Goal: Task Accomplishment & Management: Use online tool/utility

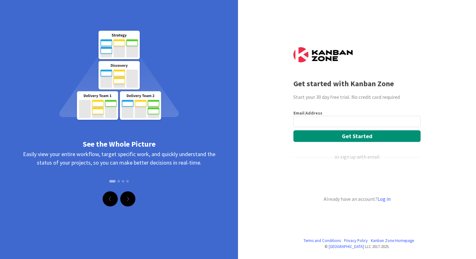
click at [309, 124] on input "email" at bounding box center [357, 121] width 127 height 11
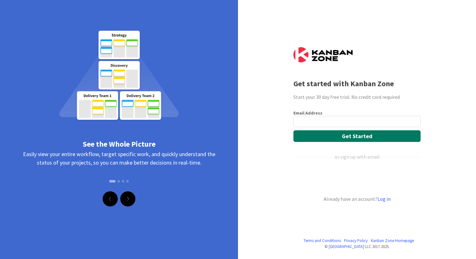
type input "[EMAIL_ADDRESS][DOMAIN_NAME]"
click at [332, 138] on button "Get Started" at bounding box center [357, 136] width 127 height 12
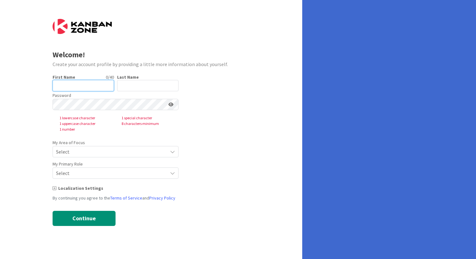
click at [98, 85] on input "text" at bounding box center [83, 85] width 61 height 11
type input "[PERSON_NAME]"
click at [129, 87] on input "text" at bounding box center [147, 85] width 61 height 11
type input "Maconga"
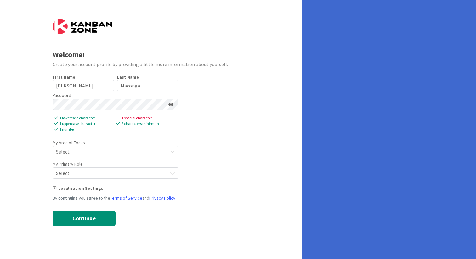
click at [172, 104] on icon at bounding box center [171, 104] width 5 height 4
click at [125, 112] on div "Password 1 lowercase character 1 special character 1 uppercase character 8 char…" at bounding box center [116, 111] width 126 height 41
click at [204, 98] on form "Welcome! Create your account profile by providing a little more information abo…" at bounding box center [152, 122] width 198 height 207
click at [127, 156] on span "Select" at bounding box center [110, 151] width 108 height 9
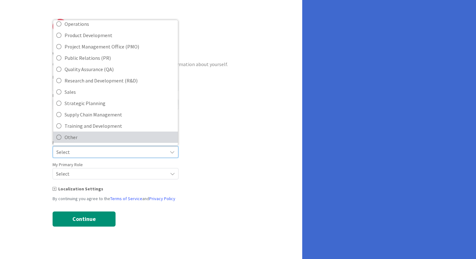
click at [81, 137] on span "Other" at bounding box center [120, 137] width 110 height 9
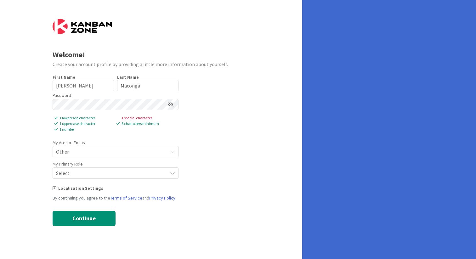
click at [95, 175] on span "Select" at bounding box center [110, 173] width 108 height 9
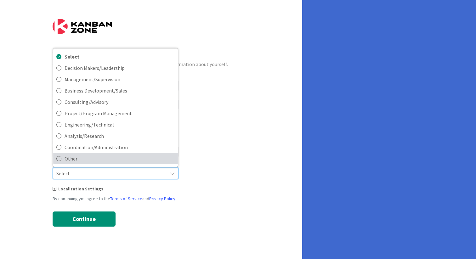
click at [87, 161] on span "Other" at bounding box center [120, 158] width 110 height 9
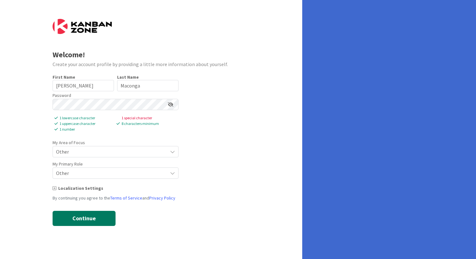
click at [94, 218] on button "Continue" at bounding box center [84, 218] width 63 height 15
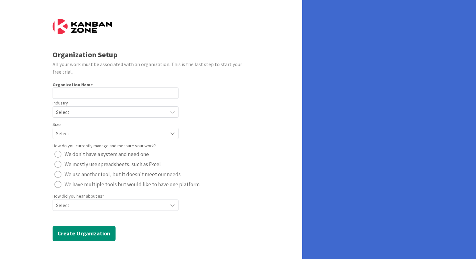
click at [69, 207] on span "Select" at bounding box center [110, 205] width 108 height 9
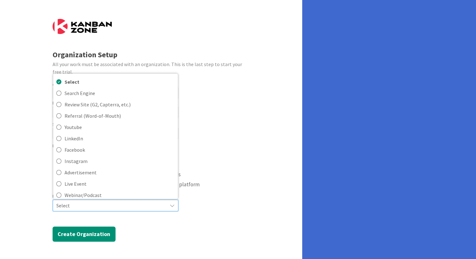
click at [21, 144] on div "Organization Setup All your work must be associated with an organization. This …" at bounding box center [151, 129] width 303 height 259
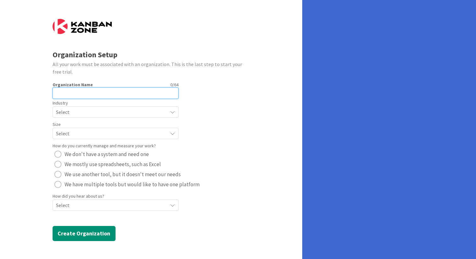
click at [67, 94] on input "text" at bounding box center [116, 93] width 126 height 11
type input "[PERSON_NAME]'s Tasks"
click at [84, 112] on span "Select" at bounding box center [110, 112] width 108 height 9
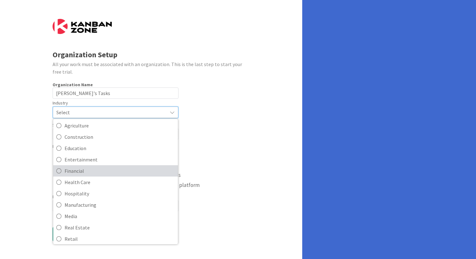
scroll to position [13, 0]
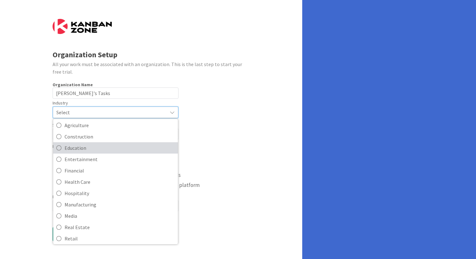
click at [85, 147] on span "Education" at bounding box center [120, 147] width 110 height 9
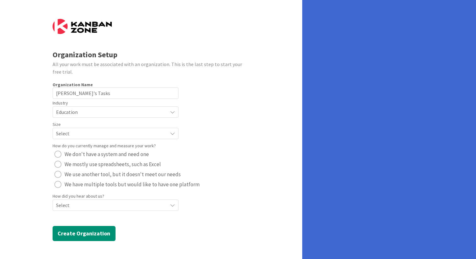
click at [77, 132] on span "Select" at bounding box center [110, 133] width 108 height 9
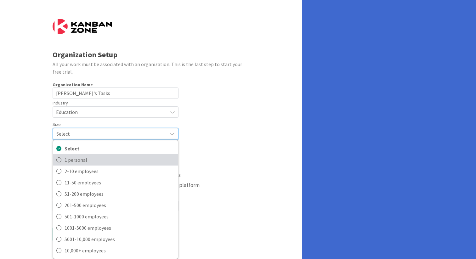
click at [81, 159] on span "1 personal" at bounding box center [120, 159] width 110 height 9
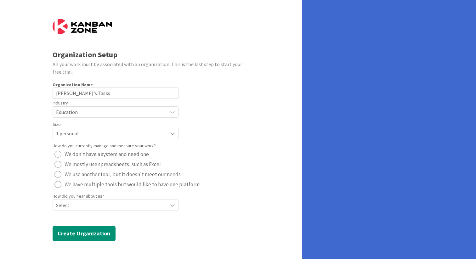
click at [93, 181] on span "We have multiple tools but would like to have one platform" at bounding box center [132, 184] width 135 height 9
click at [95, 205] on span "Select" at bounding box center [110, 205] width 108 height 9
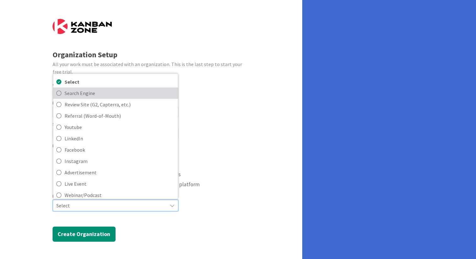
click at [74, 93] on span "Search Engine" at bounding box center [120, 93] width 110 height 9
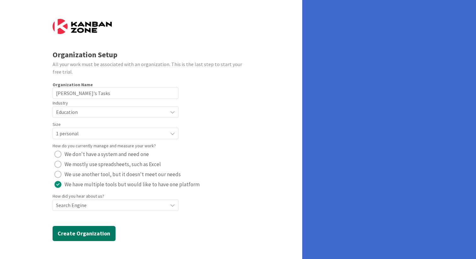
click at [86, 234] on button "Create Organization" at bounding box center [84, 233] width 63 height 15
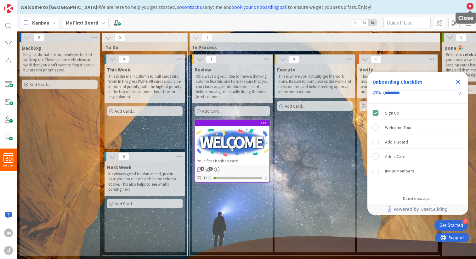
click at [472, 4] on icon at bounding box center [470, 6] width 8 height 9
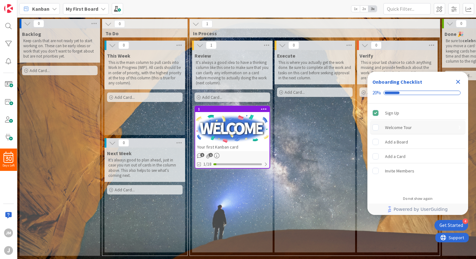
click at [407, 128] on div "Welcome Tour" at bounding box center [398, 128] width 27 height 8
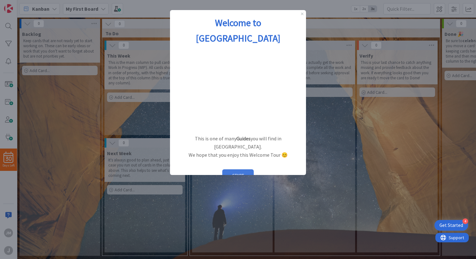
click at [245, 170] on button "START" at bounding box center [238, 176] width 32 height 12
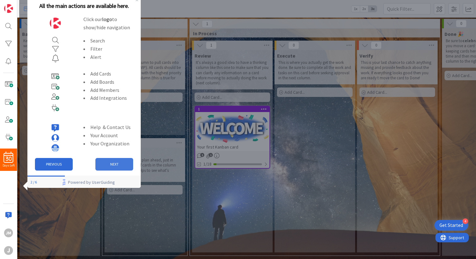
click at [124, 164] on button "NEXT" at bounding box center [114, 164] width 38 height 13
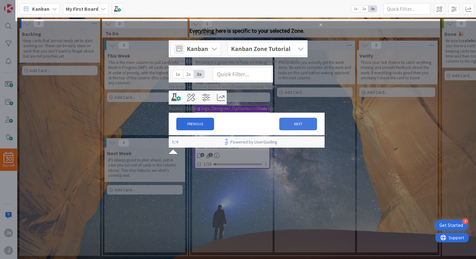
click at [287, 130] on button "NEXT" at bounding box center [299, 124] width 38 height 13
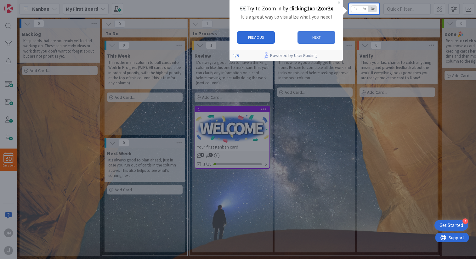
click at [311, 35] on button "NEXT" at bounding box center [317, 37] width 38 height 13
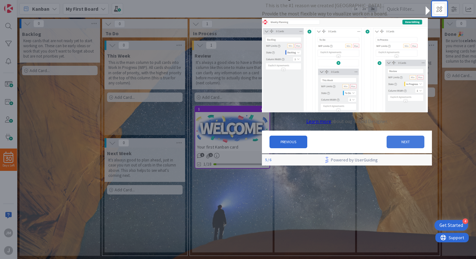
click at [398, 142] on button "NEXT" at bounding box center [406, 142] width 38 height 13
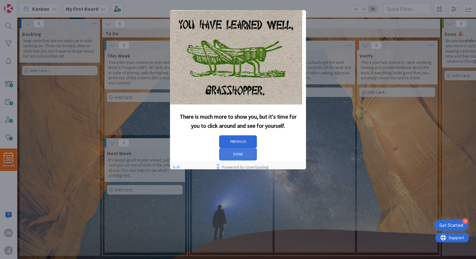
click at [257, 148] on button "DONE" at bounding box center [238, 154] width 38 height 13
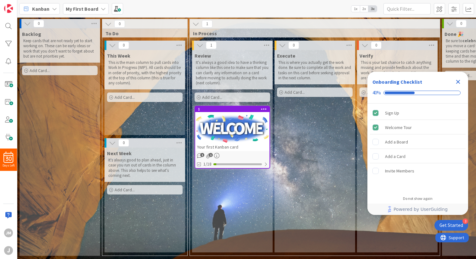
click at [460, 81] on icon "Close Checklist" at bounding box center [459, 82] width 4 height 4
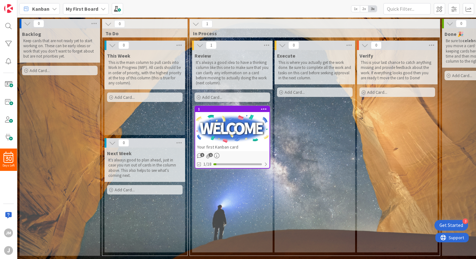
click at [314, 94] on div "Add Card..." at bounding box center [315, 92] width 76 height 9
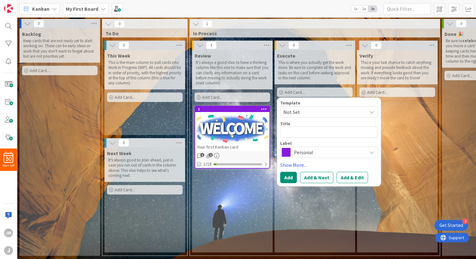
type textarea "x"
type textarea "T"
type textarea "x"
type textarea "Te"
type textarea "x"
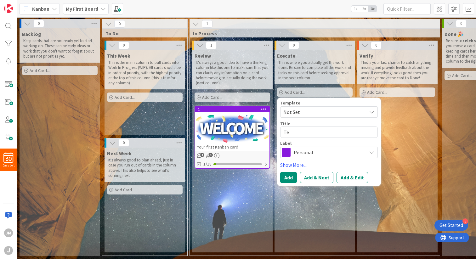
type textarea "Tes"
type textarea "x"
type textarea "Test"
type textarea "x"
type textarea "Test"
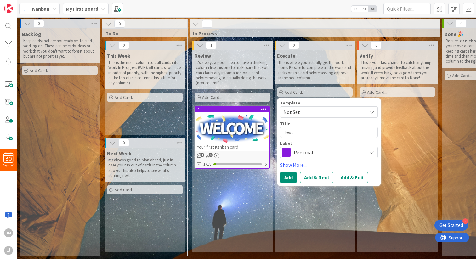
type textarea "x"
type textarea "Test O"
type textarea "x"
type textarea "Test On"
type textarea "x"
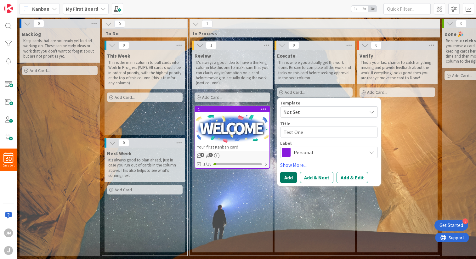
type textarea "Test One"
click at [290, 182] on button "Add" at bounding box center [288, 177] width 17 height 11
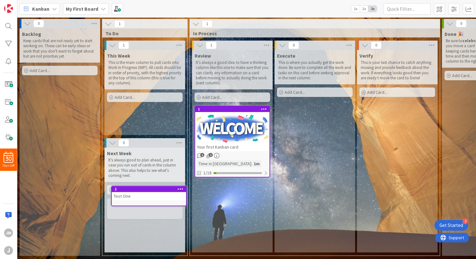
scroll to position [2, 0]
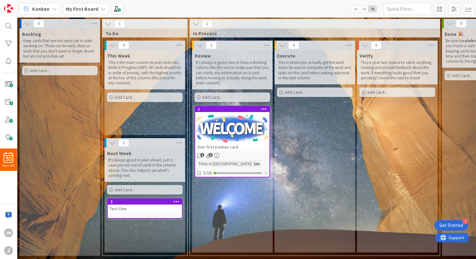
click at [205, 30] on span "In Process" at bounding box center [312, 33] width 239 height 6
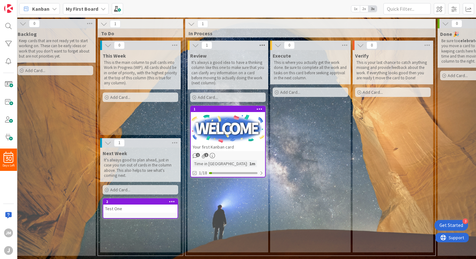
click at [260, 44] on icon at bounding box center [262, 45] width 8 height 9
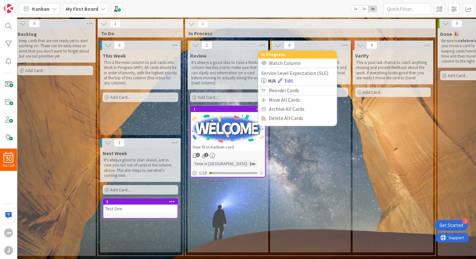
click at [285, 81] on link "Edit" at bounding box center [286, 81] width 16 height 8
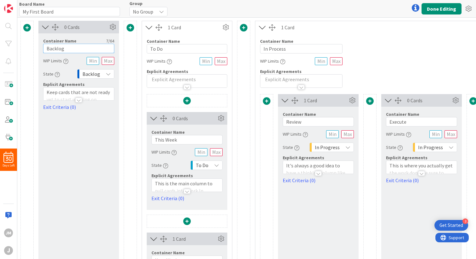
click at [55, 48] on input "Backlog" at bounding box center [78, 48] width 71 height 9
type input "[DATE]"
click at [157, 49] on input "To Do" at bounding box center [187, 48] width 81 height 9
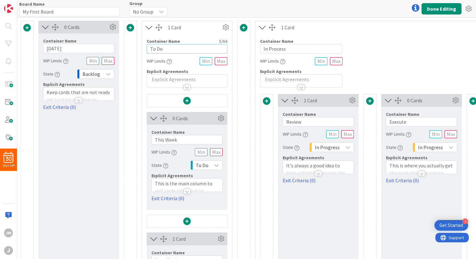
click at [157, 49] on input "To Do" at bounding box center [187, 48] width 81 height 9
type input "Board"
click at [274, 49] on input "In Process" at bounding box center [301, 48] width 83 height 9
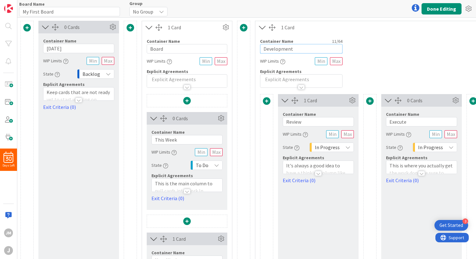
type input "Development"
click at [393, 51] on div "Container Name 11 / 64 Development WIP Limits Explicit Agreements" at bounding box center [422, 61] width 333 height 54
click at [54, 49] on input "[DATE]" at bounding box center [78, 48] width 71 height 9
type input "INBOX"
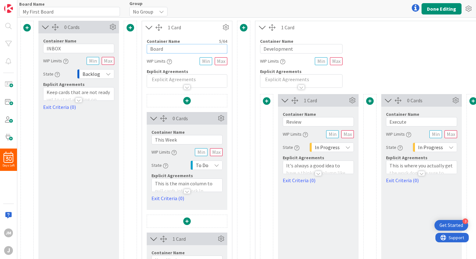
click at [158, 50] on input "Board" at bounding box center [187, 48] width 81 height 9
type input "[DATE]"
click at [164, 141] on input "This Week" at bounding box center [187, 139] width 71 height 9
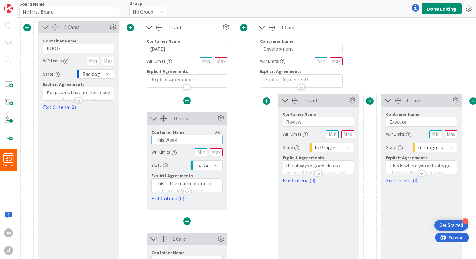
click at [164, 141] on input "This Week" at bounding box center [187, 139] width 71 height 9
type input "THIS WEEK"
click at [439, 4] on button "Done Editing" at bounding box center [442, 8] width 40 height 11
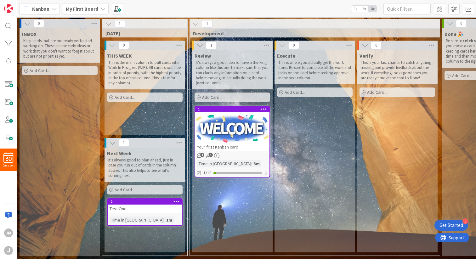
scroll to position [2, 0]
click at [140, 95] on div "Add Card..." at bounding box center [145, 97] width 76 height 9
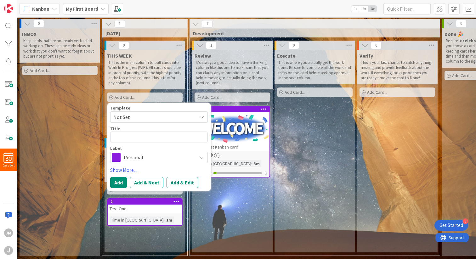
type textarea "x"
type textarea "O"
type textarea "x"
type textarea "On"
type textarea "x"
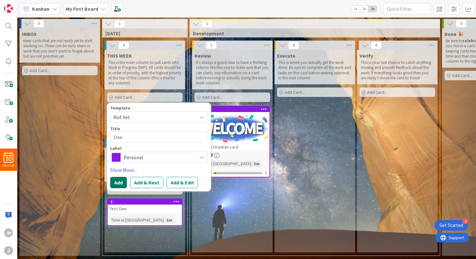
type textarea "One"
click at [120, 182] on button "Add" at bounding box center [118, 182] width 17 height 11
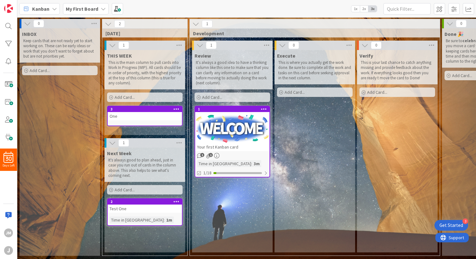
click at [124, 95] on span "Add Card..." at bounding box center [125, 98] width 20 height 6
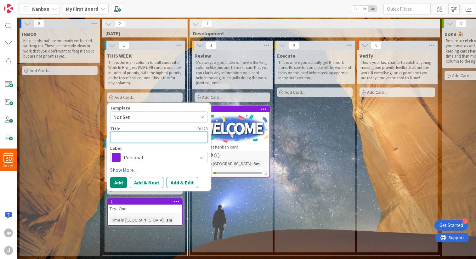
type textarea "x"
type textarea "T"
type textarea "x"
type textarea "Tw"
type textarea "x"
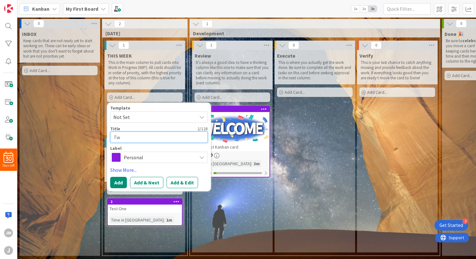
type textarea "Two"
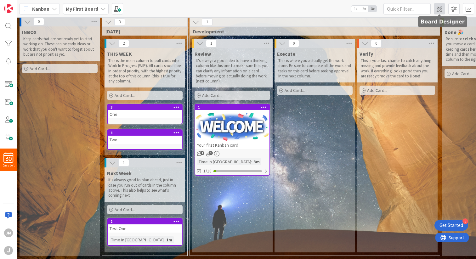
click at [439, 9] on span at bounding box center [439, 8] width 11 height 11
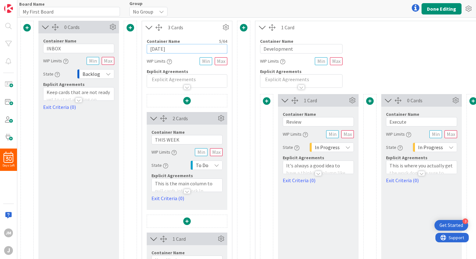
click at [153, 49] on input "[DATE]" at bounding box center [187, 48] width 81 height 9
type input "PRIORITY TASKS"
click at [165, 141] on input "THIS WEEK" at bounding box center [187, 139] width 71 height 9
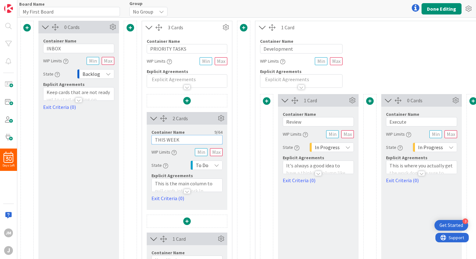
click at [165, 141] on input "THIS WEEK" at bounding box center [187, 139] width 71 height 9
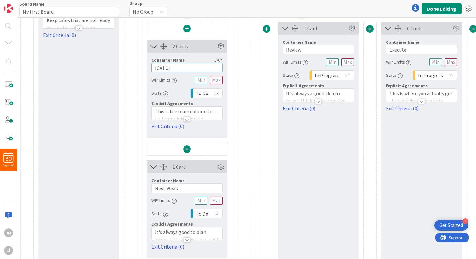
scroll to position [74, 0]
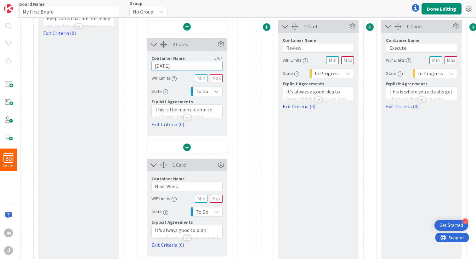
type input "[DATE]"
click at [159, 188] on input "Next Week" at bounding box center [187, 186] width 71 height 9
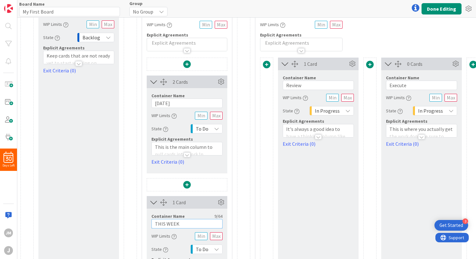
scroll to position [31, 0]
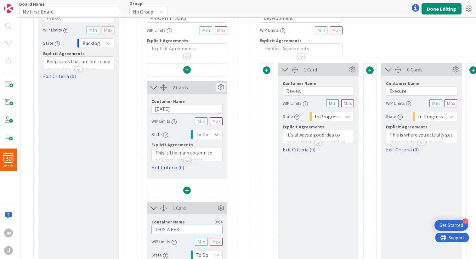
type input "THIS WEEK"
click at [221, 90] on icon at bounding box center [220, 87] width 9 height 9
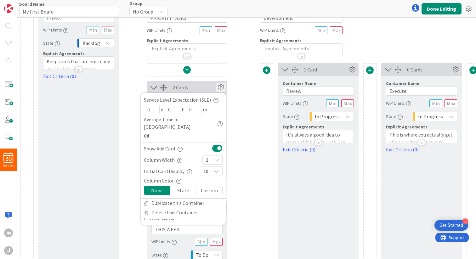
click at [205, 186] on div "Custom" at bounding box center [210, 190] width 26 height 9
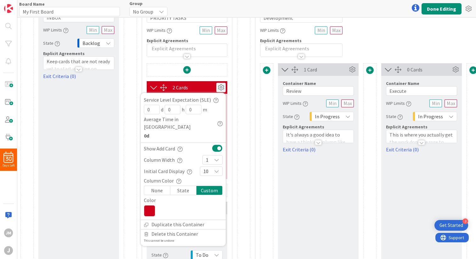
click at [152, 205] on icon at bounding box center [149, 210] width 11 height 11
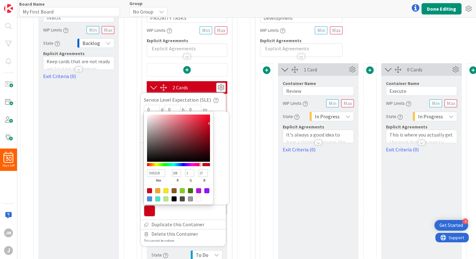
click at [152, 205] on icon at bounding box center [149, 210] width 11 height 11
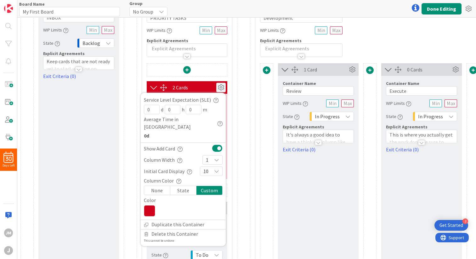
click at [236, 104] on div "0 Cards Container Name 5 / 64 INBOX WIP Limits State Backlog Explicit Agreement…" at bounding box center [365, 154] width 690 height 328
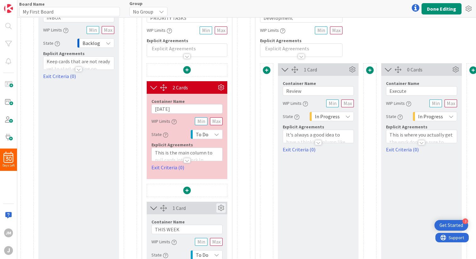
click at [221, 208] on icon at bounding box center [220, 208] width 9 height 9
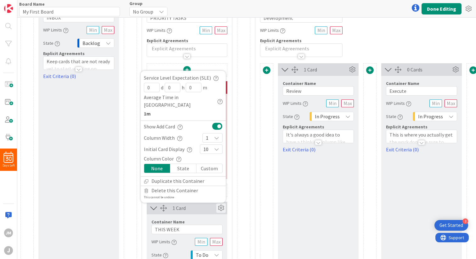
click at [183, 170] on div "State" at bounding box center [183, 168] width 26 height 9
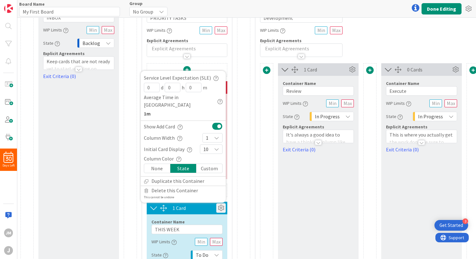
click at [205, 168] on div "Custom" at bounding box center [210, 168] width 26 height 9
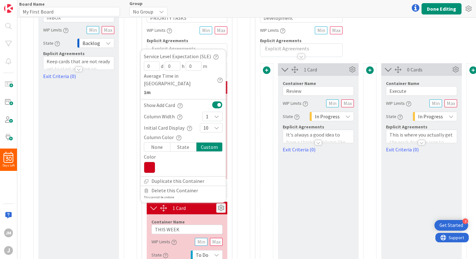
click at [149, 165] on icon at bounding box center [149, 167] width 11 height 11
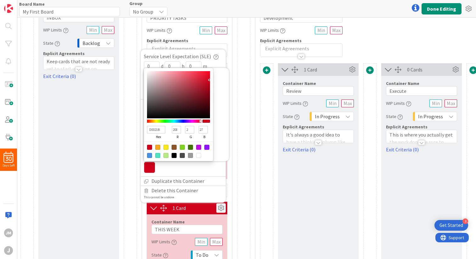
click at [157, 147] on div at bounding box center [157, 147] width 5 height 5
type input "F5A623"
type input "245"
type input "166"
type input "35"
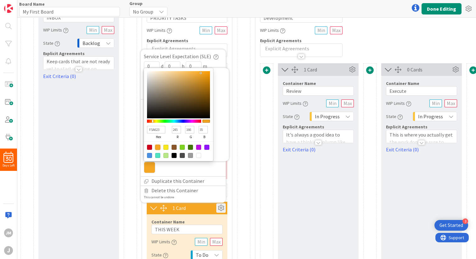
click at [239, 168] on div at bounding box center [243, 154] width 13 height 328
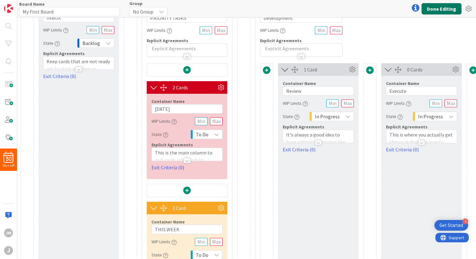
click at [434, 7] on button "Done Editing" at bounding box center [442, 8] width 40 height 11
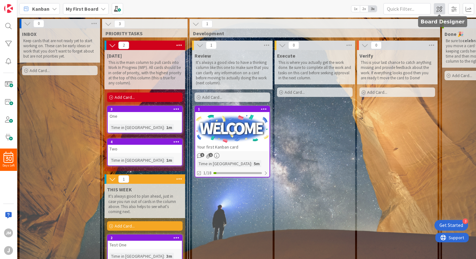
click at [441, 9] on span at bounding box center [439, 8] width 11 height 11
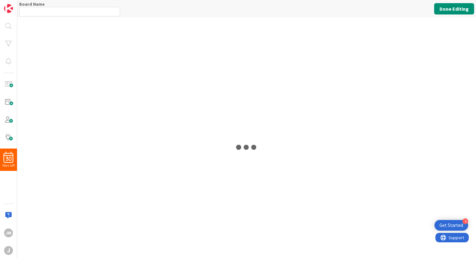
type input "My First Board"
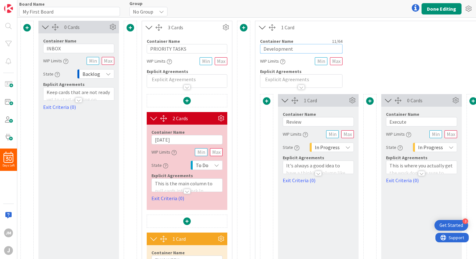
click at [274, 48] on input "Development" at bounding box center [301, 48] width 83 height 9
type input "Projects"
click at [296, 120] on input "Review" at bounding box center [318, 121] width 71 height 9
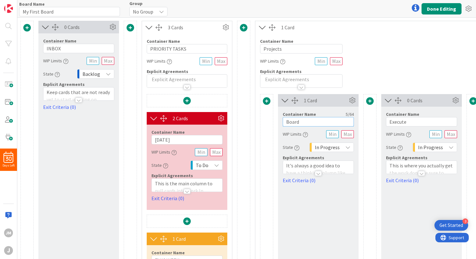
type input "Board"
click at [399, 122] on input "Execute" at bounding box center [421, 121] width 71 height 9
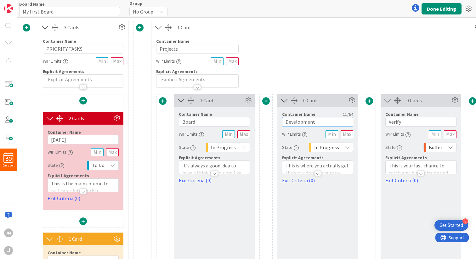
scroll to position [0, 104]
type input "Development"
click at [396, 122] on input "Verify" at bounding box center [420, 121] width 71 height 9
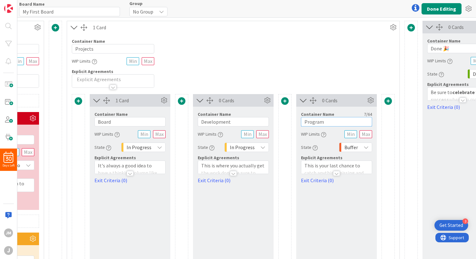
scroll to position [0, 193]
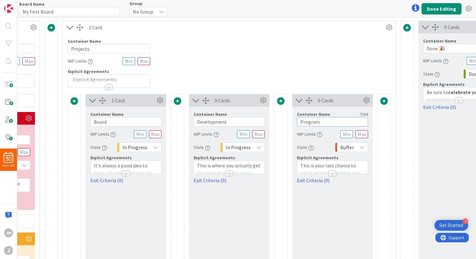
type input "Program"
click at [384, 100] on span at bounding box center [385, 101] width 8 height 8
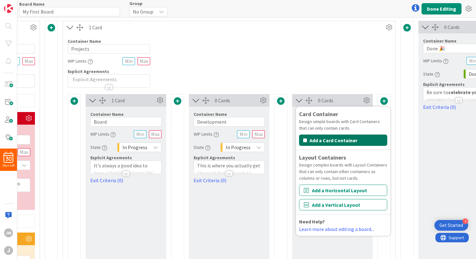
click at [341, 141] on button "Add a Card Container" at bounding box center [343, 140] width 88 height 11
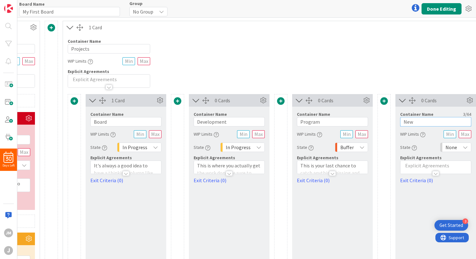
click at [407, 121] on input "New" at bounding box center [436, 121] width 71 height 9
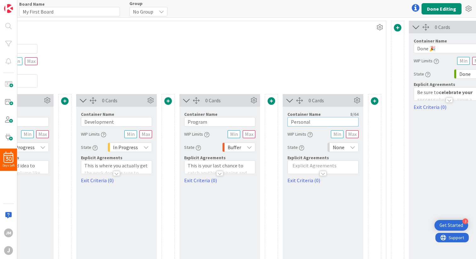
scroll to position [0, 343]
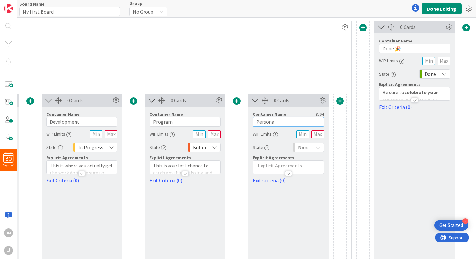
type input "Personal"
click at [340, 100] on span at bounding box center [341, 101] width 8 height 8
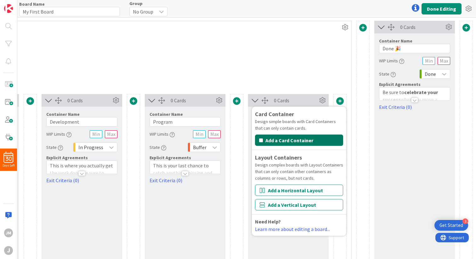
click at [305, 139] on button "Add a Card Container" at bounding box center [299, 140] width 88 height 11
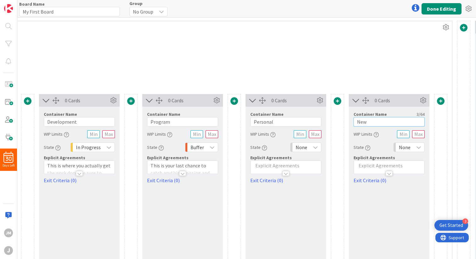
click at [365, 124] on input "New" at bounding box center [389, 121] width 71 height 9
type input "To Buy"
click at [368, 55] on div "Container Name 8 / 64 Projects WIP Limits Explicit Agreements" at bounding box center [183, 61] width 540 height 54
click at [436, 9] on button "Done Editing" at bounding box center [442, 8] width 40 height 11
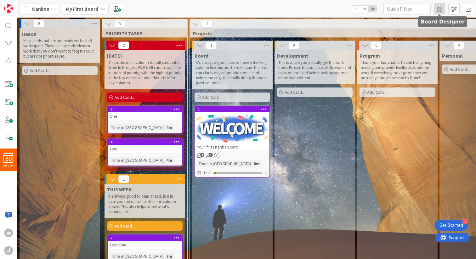
click at [441, 9] on span at bounding box center [439, 8] width 11 height 11
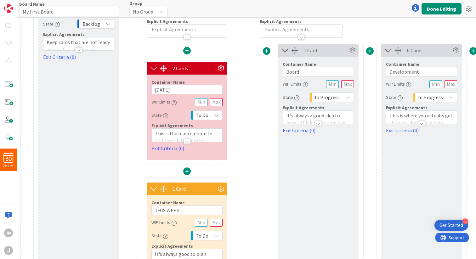
scroll to position [49, 0]
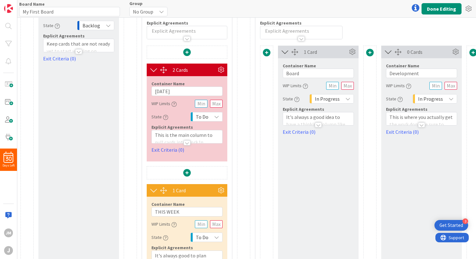
click at [167, 132] on p "This is the main column to pull cards into Work In Progress (WIP). All cards sh…" at bounding box center [187, 157] width 64 height 50
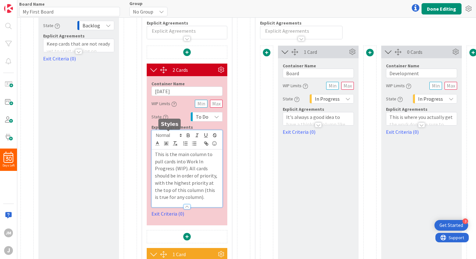
click at [167, 132] on span at bounding box center [168, 136] width 31 height 8
click at [196, 162] on p "This is the main column to pull cards into Work In Progress (WIP). All cards sh…" at bounding box center [187, 176] width 64 height 50
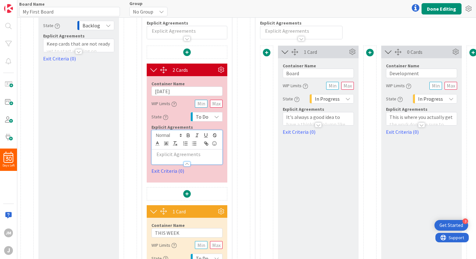
click at [187, 163] on div at bounding box center [187, 164] width 7 height 5
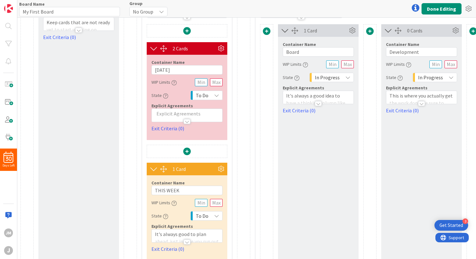
scroll to position [98, 0]
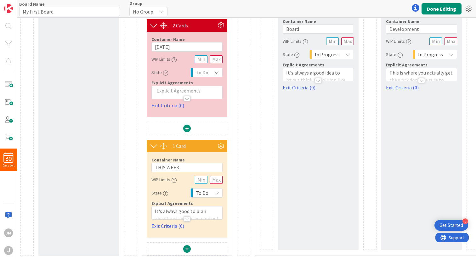
click at [176, 208] on p "It's always good to plan ahead, just in case you run out of cards in the column…" at bounding box center [187, 226] width 64 height 36
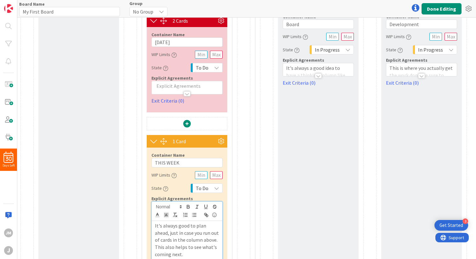
click at [173, 230] on p "It's always good to plan ahead, just in case you run out of cards in the column…" at bounding box center [187, 240] width 64 height 36
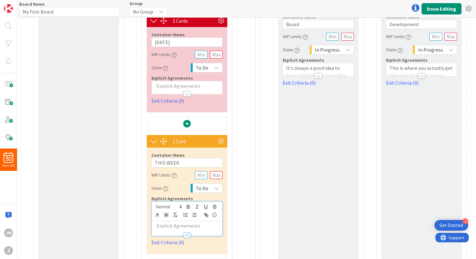
scroll to position [118, 0]
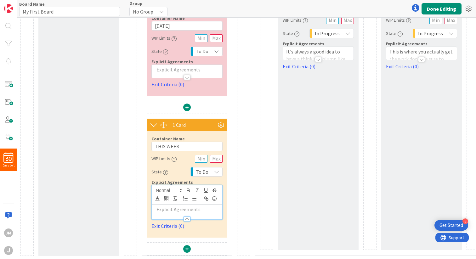
click at [293, 48] on p "It's always a good idea to have a thinking column like this one to make sure th…" at bounding box center [318, 73] width 64 height 50
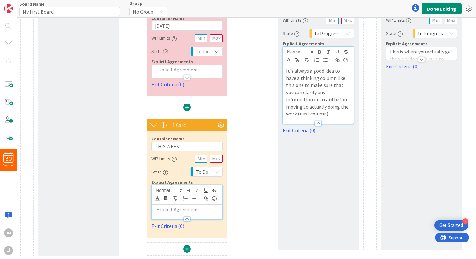
click at [293, 68] on p "It's always a good idea to have a thinking column like this one to make sure th…" at bounding box center [318, 92] width 64 height 50
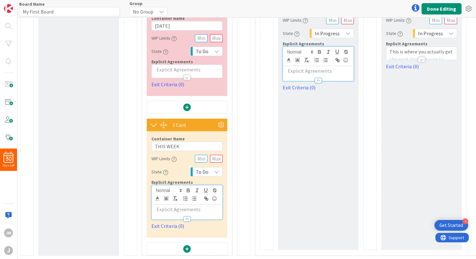
click at [395, 48] on p "This is where you actually get the work done. Be sure to complete all the work …" at bounding box center [422, 69] width 64 height 43
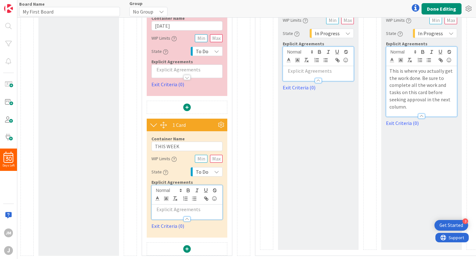
click at [403, 76] on p "This is where you actually get the work done. Be sure to complete all the work …" at bounding box center [422, 88] width 64 height 43
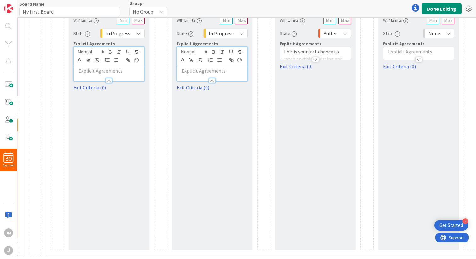
scroll to position [118, 211]
click at [333, 48] on p "This is your last chance to catch anything missing and provide feedback about t…" at bounding box center [314, 69] width 64 height 43
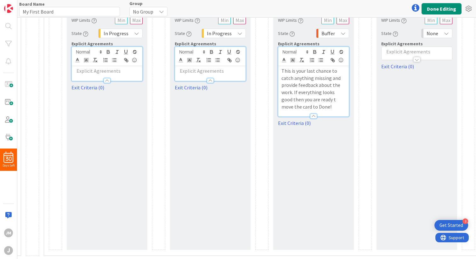
click at [332, 68] on p "This is your last chance to catch anything missing and provide feedback about t…" at bounding box center [314, 88] width 64 height 43
click at [403, 72] on div "0 Cards Container Name 8 / 64 Personal WIP Limits State None Explicit Agreement…" at bounding box center [417, 115] width 81 height 270
click at [400, 48] on p at bounding box center [417, 51] width 64 height 7
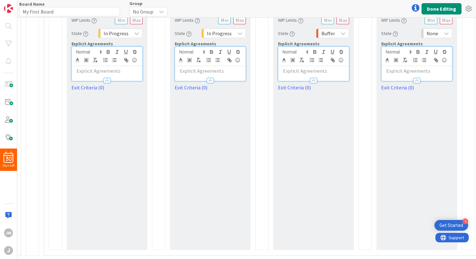
click at [362, 133] on div at bounding box center [365, 115] width 13 height 270
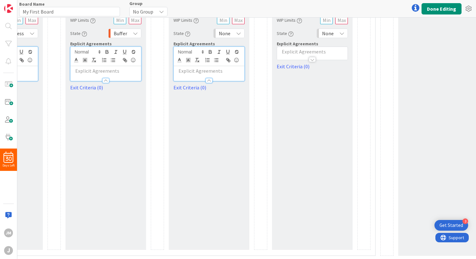
scroll to position [118, 448]
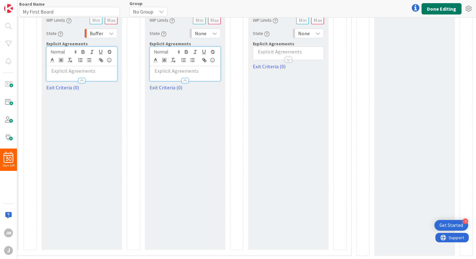
click at [435, 9] on button "Done Editing" at bounding box center [442, 8] width 40 height 11
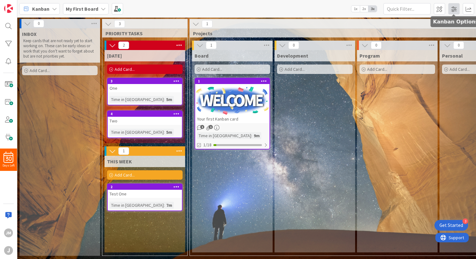
click at [452, 10] on span at bounding box center [454, 8] width 11 height 11
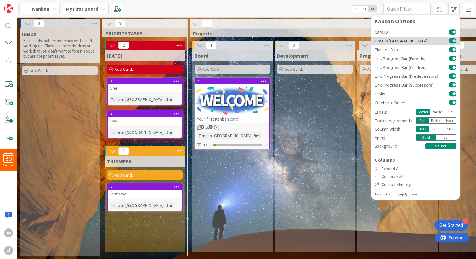
click at [453, 41] on button at bounding box center [453, 40] width 8 height 5
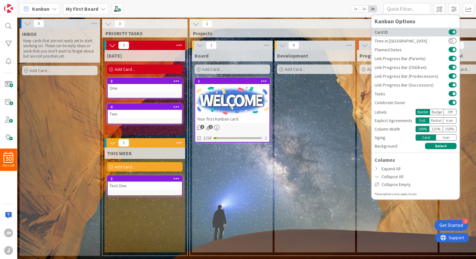
click at [452, 32] on button at bounding box center [453, 32] width 8 height 5
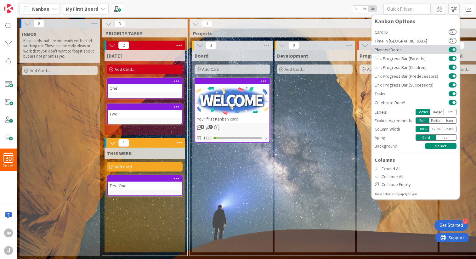
click at [453, 48] on button at bounding box center [453, 49] width 8 height 5
click at [453, 57] on button at bounding box center [453, 58] width 8 height 5
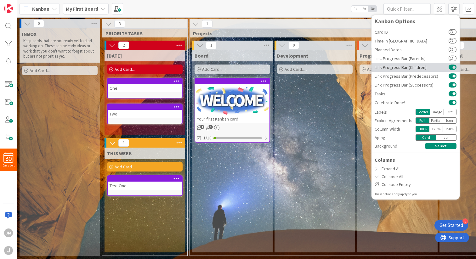
click at [453, 67] on button at bounding box center [453, 67] width 8 height 5
click at [453, 75] on button at bounding box center [453, 76] width 8 height 5
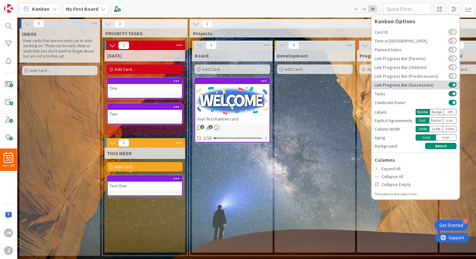
click at [453, 85] on button at bounding box center [453, 85] width 8 height 5
click at [453, 92] on button at bounding box center [453, 93] width 8 height 5
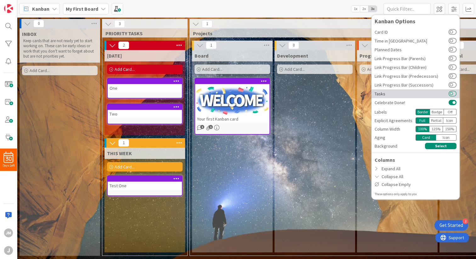
click at [453, 92] on button at bounding box center [453, 93] width 8 height 5
click at [436, 112] on div "Badge" at bounding box center [437, 112] width 14 height 6
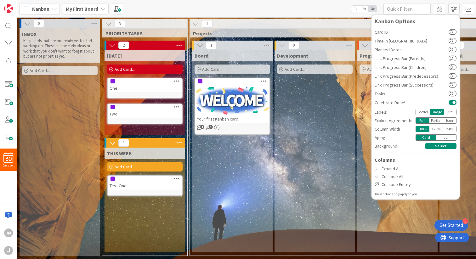
click at [425, 113] on div "Border" at bounding box center [423, 112] width 14 height 6
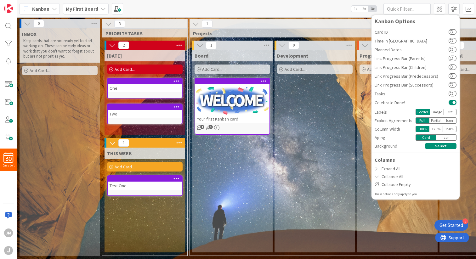
click at [436, 113] on div "Badge" at bounding box center [437, 112] width 14 height 6
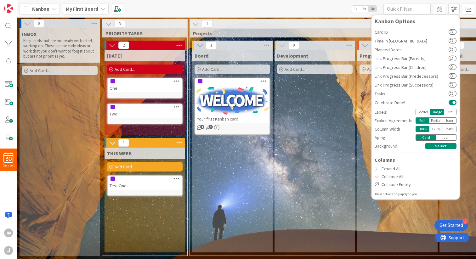
click at [447, 121] on div "Icon" at bounding box center [451, 121] width 14 height 6
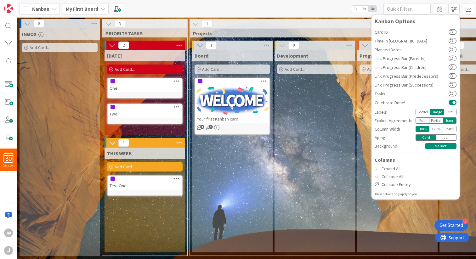
click at [447, 121] on div "Icon" at bounding box center [451, 121] width 14 height 6
click at [438, 121] on div "Partial" at bounding box center [437, 121] width 14 height 6
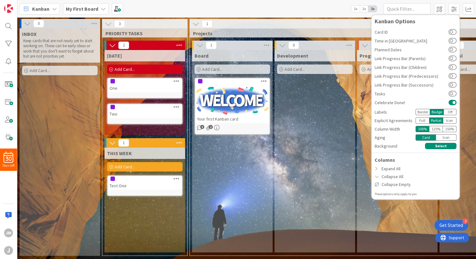
click at [425, 121] on div "Full" at bounding box center [423, 121] width 14 height 6
click at [447, 119] on div "Icon" at bounding box center [451, 121] width 14 height 6
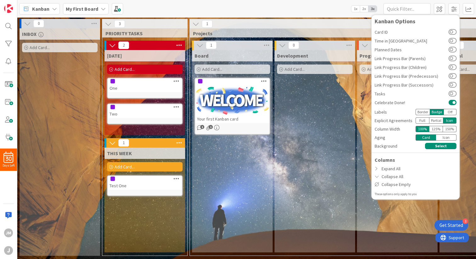
click at [439, 129] on div "125 %" at bounding box center [437, 129] width 14 height 6
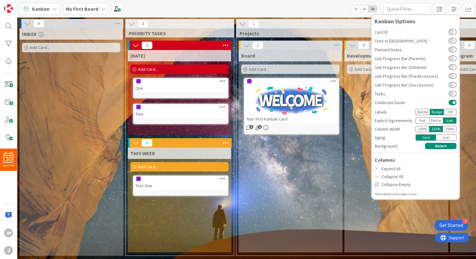
click at [424, 130] on div "100 %" at bounding box center [423, 129] width 14 height 6
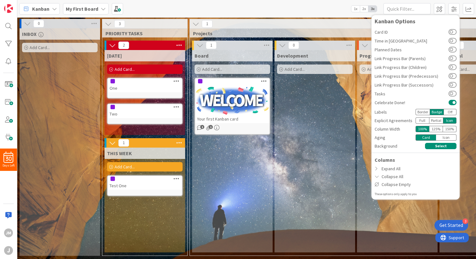
click at [448, 128] on div "150 %" at bounding box center [450, 129] width 14 height 6
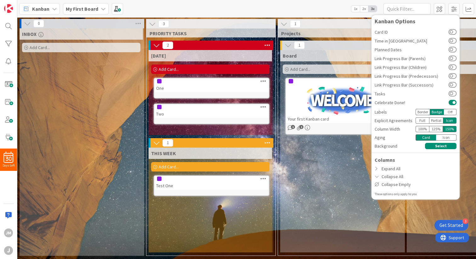
click at [424, 129] on div "100 %" at bounding box center [423, 129] width 14 height 6
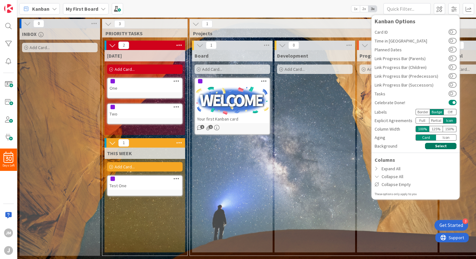
click at [437, 147] on button "Select" at bounding box center [441, 146] width 32 height 6
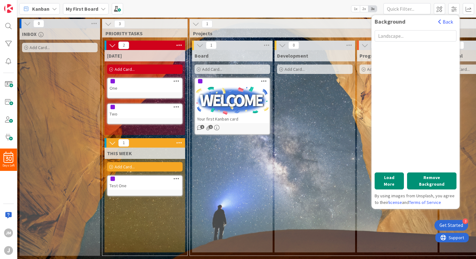
scroll to position [273, 0]
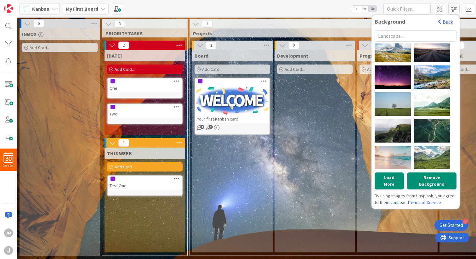
click at [395, 36] on input "text" at bounding box center [416, 35] width 82 height 11
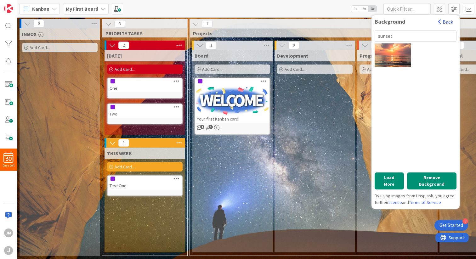
click at [435, 154] on div "Quino Al" at bounding box center [432, 163] width 36 height 24
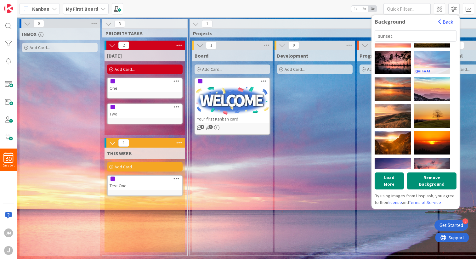
scroll to position [102, 0]
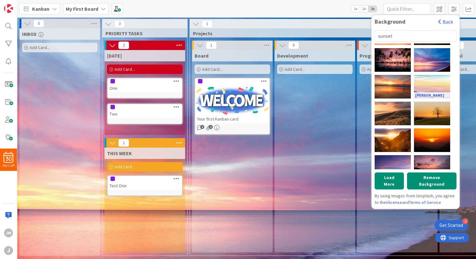
click at [432, 82] on div "[PERSON_NAME]" at bounding box center [432, 87] width 36 height 24
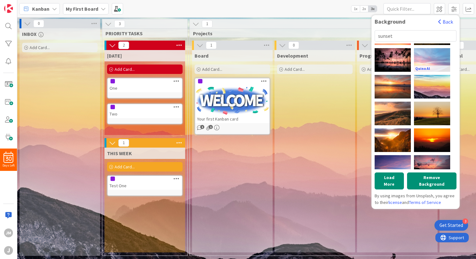
click at [433, 65] on div "Quino Al" at bounding box center [432, 60] width 36 height 24
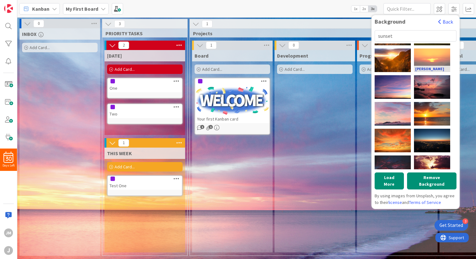
scroll to position [183, 0]
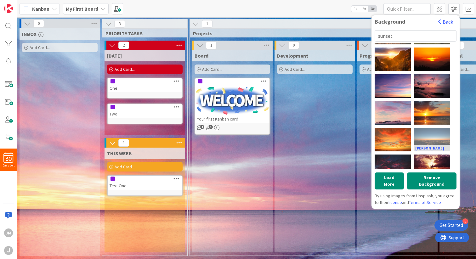
click at [440, 136] on div "[PERSON_NAME]" at bounding box center [432, 140] width 36 height 24
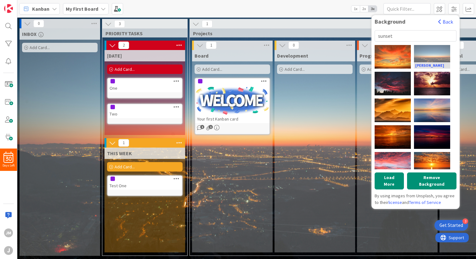
scroll to position [273, 0]
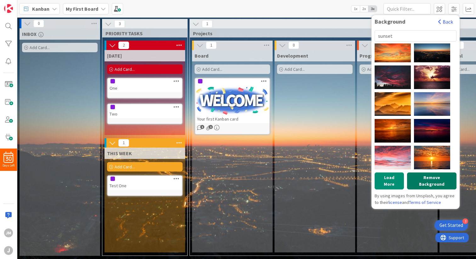
click at [441, 180] on button "Remove Background" at bounding box center [431, 181] width 49 height 17
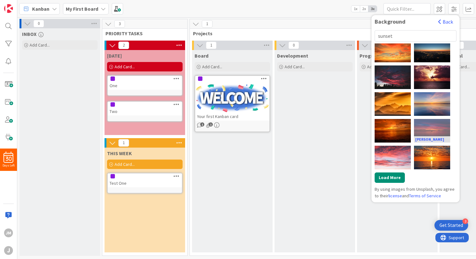
click at [428, 130] on div "[PERSON_NAME]" at bounding box center [432, 131] width 36 height 24
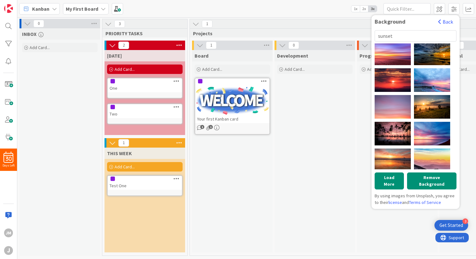
scroll to position [0, 0]
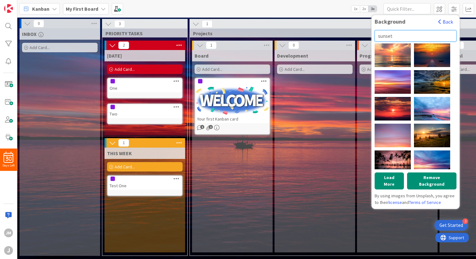
click at [389, 37] on input "sunset" at bounding box center [416, 35] width 82 height 11
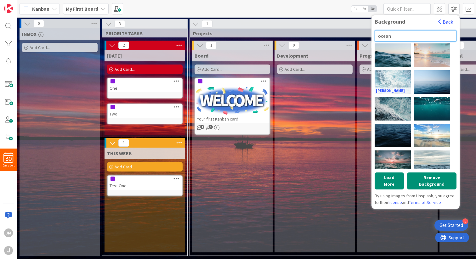
type input "ocean"
click at [398, 81] on div "[PERSON_NAME]" at bounding box center [393, 82] width 36 height 24
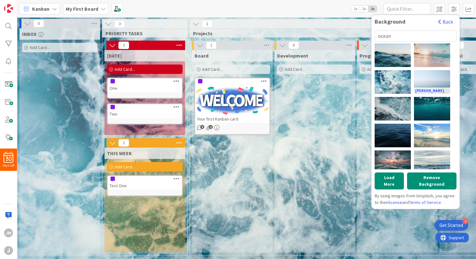
click at [432, 78] on div "[PERSON_NAME]" at bounding box center [432, 82] width 36 height 24
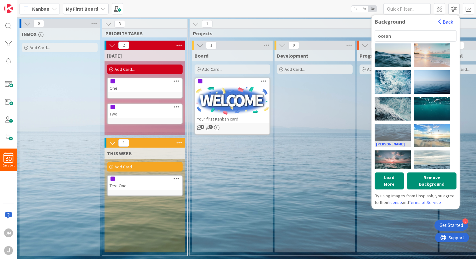
click at [400, 132] on div "[PERSON_NAME]" at bounding box center [393, 136] width 36 height 24
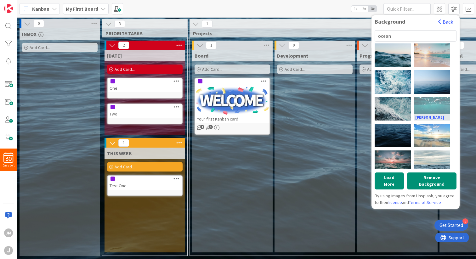
click at [439, 106] on div "[PERSON_NAME]" at bounding box center [432, 109] width 36 height 24
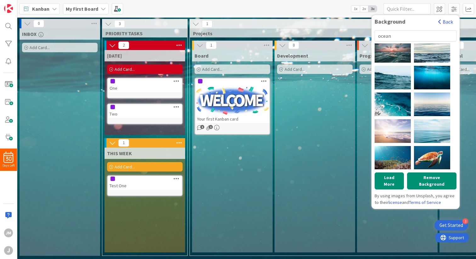
scroll to position [112, 0]
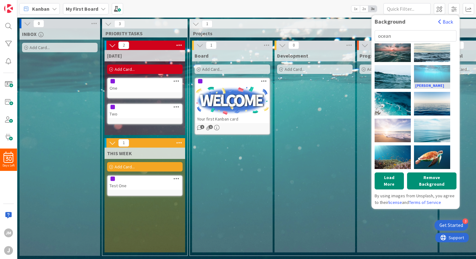
click at [434, 81] on div "[PERSON_NAME]" at bounding box center [432, 77] width 36 height 24
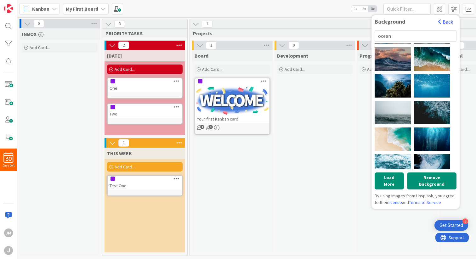
scroll to position [273, 0]
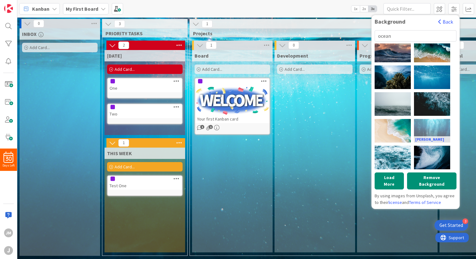
click at [432, 127] on div "[PERSON_NAME]" at bounding box center [432, 131] width 36 height 24
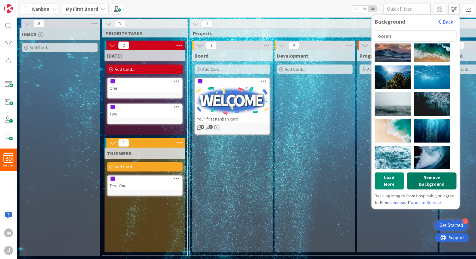
click at [436, 176] on button "Remove Background" at bounding box center [431, 181] width 49 height 17
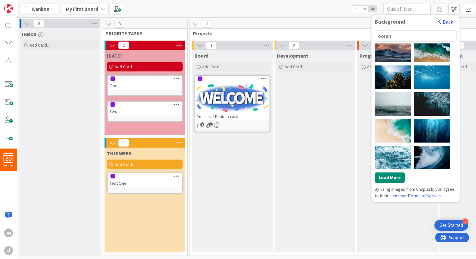
click at [447, 20] on button "Back" at bounding box center [445, 21] width 15 height 7
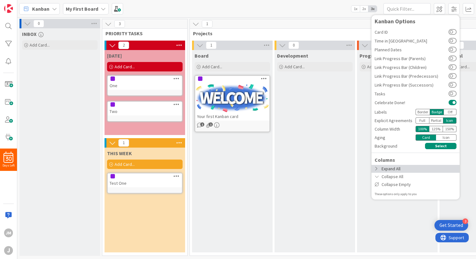
click at [377, 169] on icon at bounding box center [377, 169] width 5 height 4
click at [386, 168] on div "Expand All" at bounding box center [416, 169] width 88 height 8
click at [387, 179] on div "Collapse All" at bounding box center [416, 177] width 88 height 8
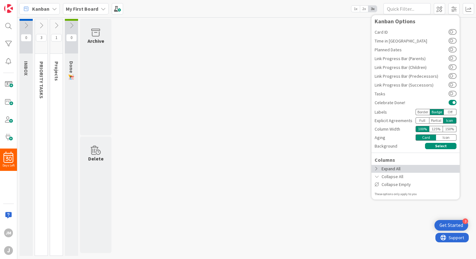
click at [388, 168] on div "Expand All" at bounding box center [416, 169] width 88 height 8
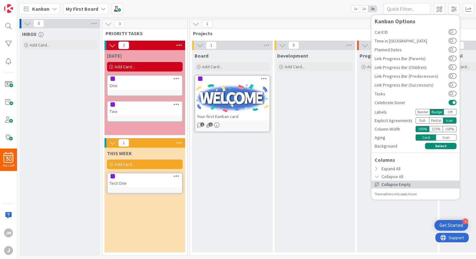
click at [404, 184] on div "Collapse Empty" at bounding box center [416, 185] width 88 height 8
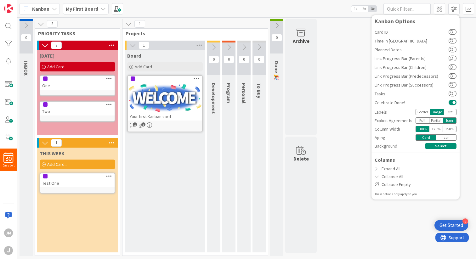
click at [28, 68] on span "INBOX" at bounding box center [26, 68] width 6 height 14
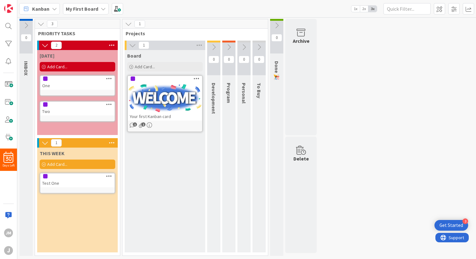
click at [26, 58] on div "INBOX" at bounding box center [27, 68] width 15 height 21
click at [26, 23] on icon at bounding box center [26, 25] width 7 height 7
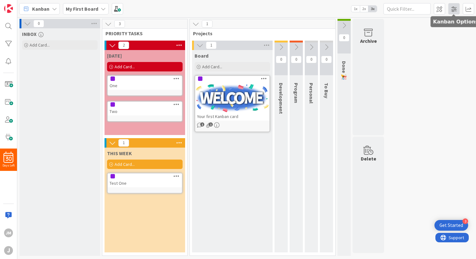
click at [455, 8] on span at bounding box center [454, 8] width 11 height 11
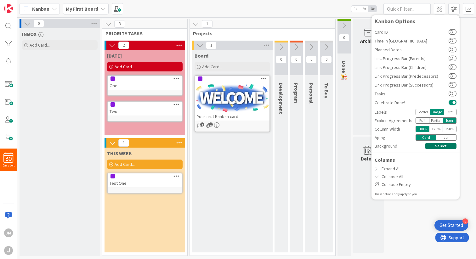
click at [436, 146] on button "Select" at bounding box center [441, 146] width 32 height 6
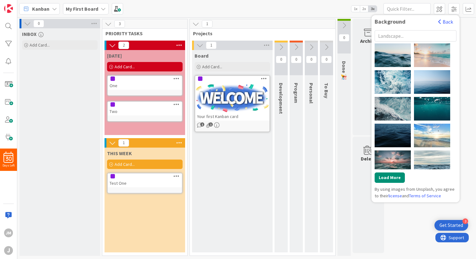
click at [389, 37] on input "text" at bounding box center [416, 35] width 82 height 11
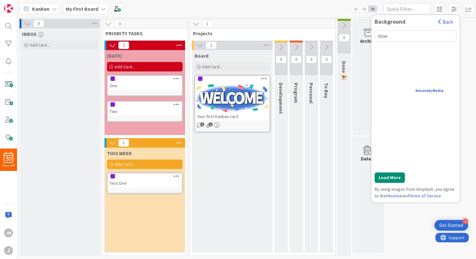
type input "blue"
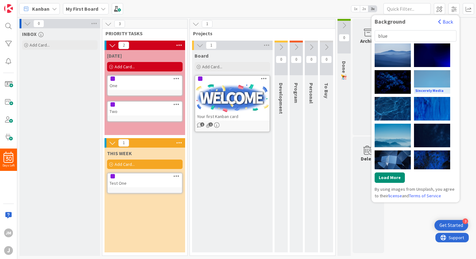
click at [439, 81] on div "Sincerely Media" at bounding box center [432, 82] width 36 height 24
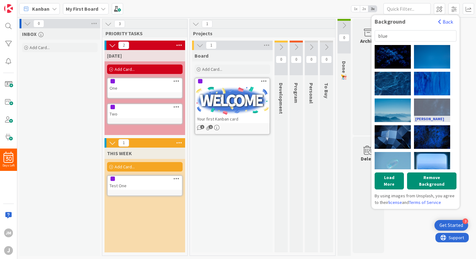
scroll to position [27, 0]
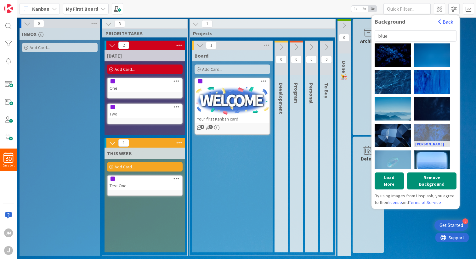
click at [443, 138] on div "[PERSON_NAME]" at bounding box center [432, 136] width 36 height 24
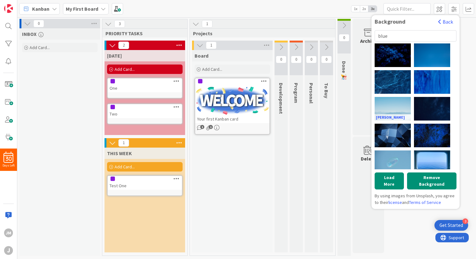
click at [397, 106] on div "[PERSON_NAME]" at bounding box center [393, 109] width 36 height 24
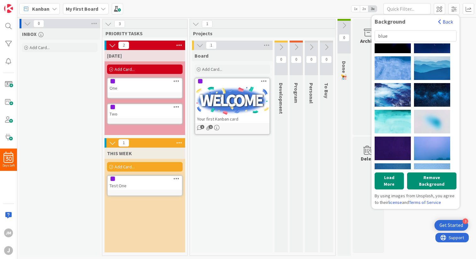
scroll to position [273, 0]
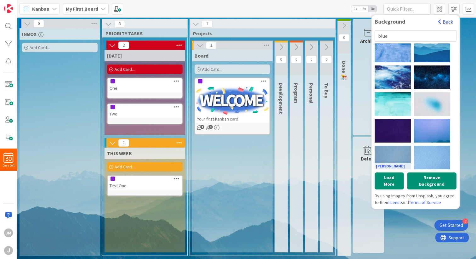
click at [402, 154] on div "[PERSON_NAME]" at bounding box center [393, 158] width 36 height 24
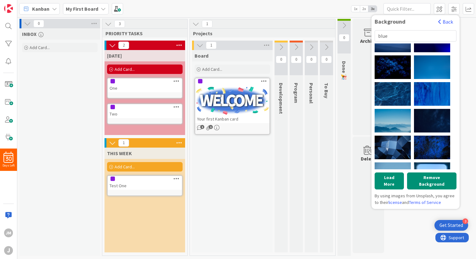
scroll to position [0, 0]
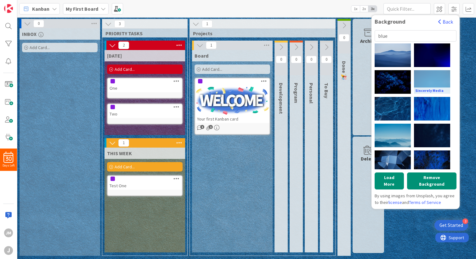
click at [434, 74] on div "Sincerely Media" at bounding box center [432, 82] width 36 height 24
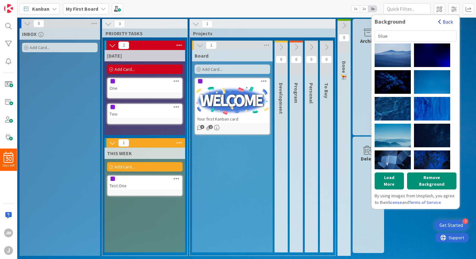
click at [448, 22] on button "Back" at bounding box center [445, 21] width 15 height 7
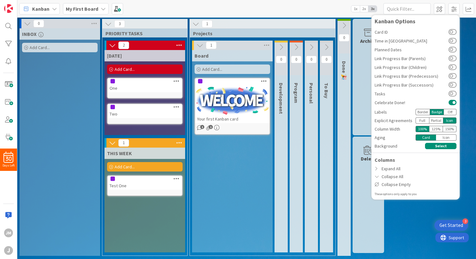
click at [466, 36] on div "0 INBOX Add Card... 3 PRIORITY TASKS 2 [DATE] Add Card... One Two 1 THIS WEEK A…" at bounding box center [247, 139] width 457 height 240
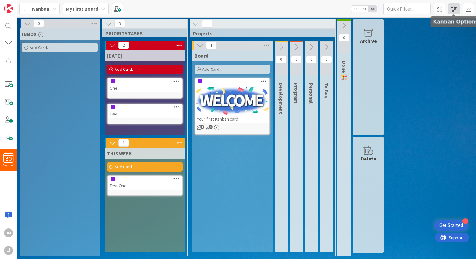
click at [456, 11] on span at bounding box center [454, 8] width 11 height 11
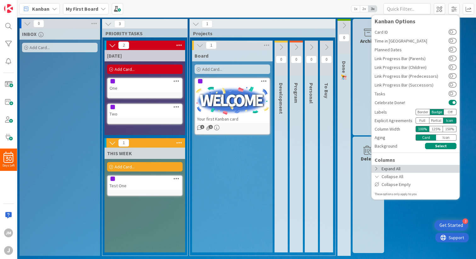
click at [406, 172] on div "Expand All" at bounding box center [416, 169] width 88 height 8
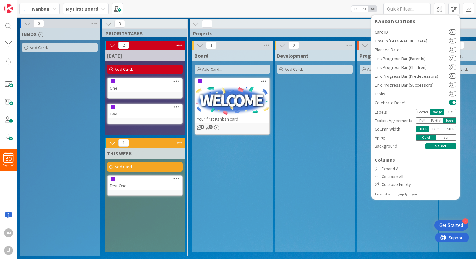
click at [308, 139] on div "Development Add Card..." at bounding box center [315, 151] width 81 height 203
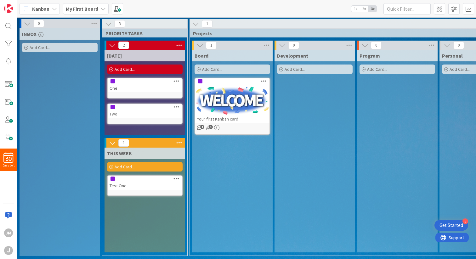
click at [232, 81] on div at bounding box center [232, 81] width 74 height 6
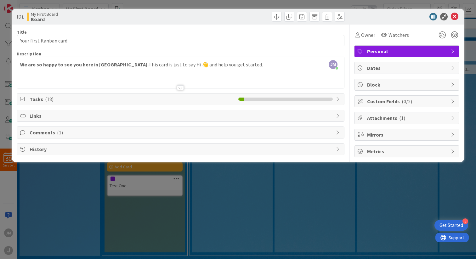
click at [371, 51] on span "Personal" at bounding box center [407, 52] width 81 height 8
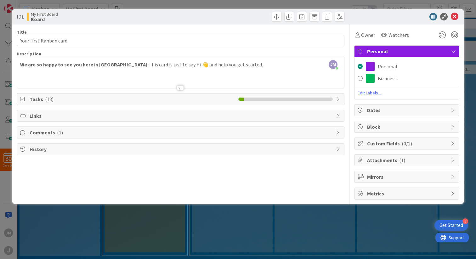
click at [368, 91] on span "Edit Labels..." at bounding box center [407, 93] width 105 height 6
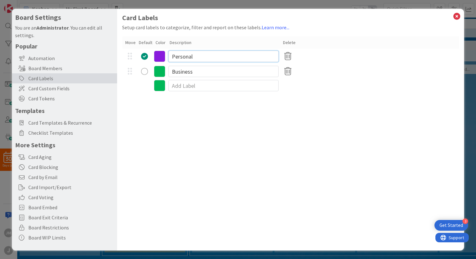
click at [176, 60] on input "Personal" at bounding box center [224, 56] width 110 height 11
type input "Soon"
click at [155, 57] on icon at bounding box center [159, 56] width 11 height 11
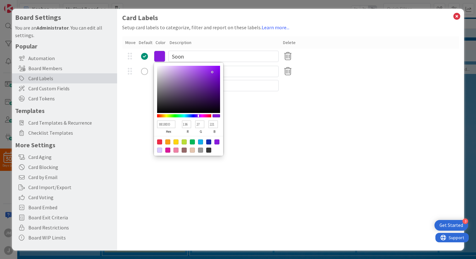
click at [159, 140] on div at bounding box center [159, 142] width 5 height 5
type input "F02B46"
type input "240"
type input "43"
type input "70"
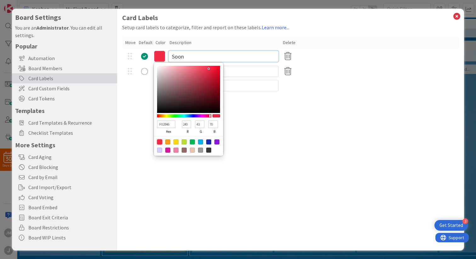
click at [176, 56] on input "Soon" at bounding box center [224, 56] width 110 height 11
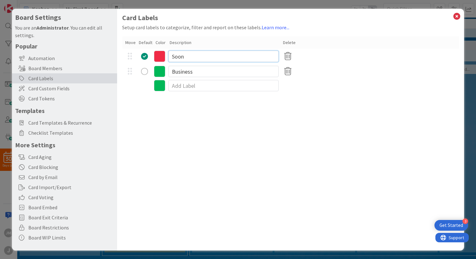
click at [176, 56] on input "Soon" at bounding box center [224, 56] width 110 height 11
click at [181, 55] on input "Urgent" at bounding box center [224, 56] width 110 height 11
type input "High"
click at [180, 72] on input "Business" at bounding box center [224, 71] width 110 height 11
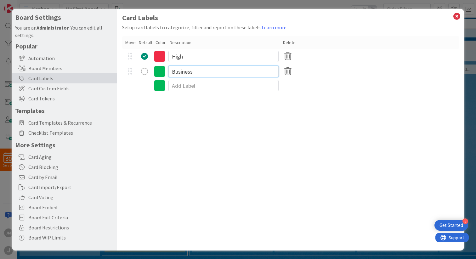
click at [180, 72] on input "Business" at bounding box center [224, 71] width 110 height 11
type input "Medium"
click at [161, 72] on icon at bounding box center [159, 71] width 11 height 11
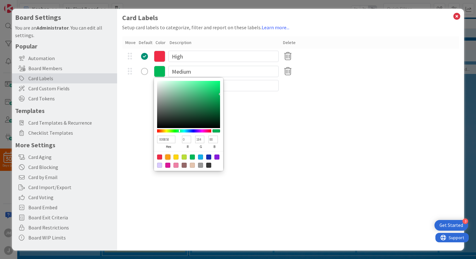
click at [167, 158] on div at bounding box center [167, 157] width 5 height 5
type input "FB9F14"
type input "251"
type input "159"
type input "20"
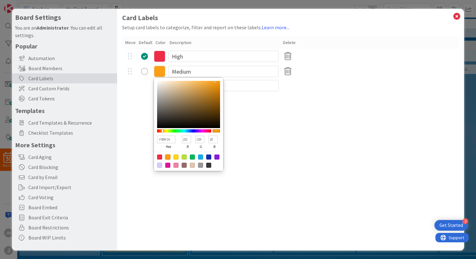
click at [167, 158] on div at bounding box center [167, 157] width 5 height 5
click at [245, 91] on input at bounding box center [224, 85] width 110 height 11
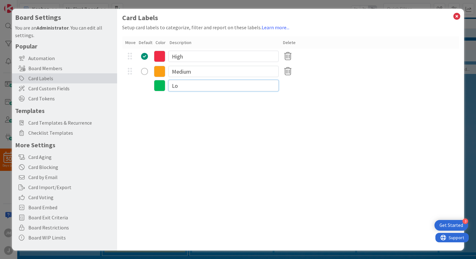
type input "Low"
click at [162, 86] on icon at bounding box center [159, 86] width 11 height 11
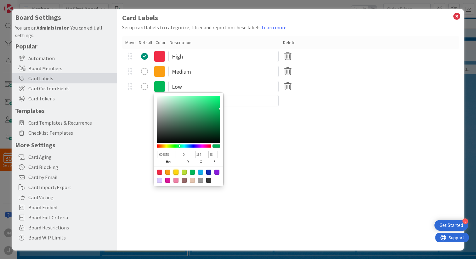
click at [176, 171] on div at bounding box center [176, 172] width 5 height 5
type input "FFD60F"
type input "255"
type input "214"
type input "15"
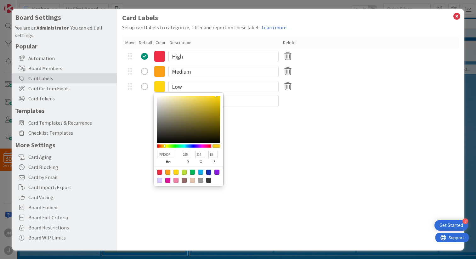
click at [263, 115] on div "Card Labels Setup card labels to categorize, filter and report on these labels.…" at bounding box center [290, 130] width 347 height 242
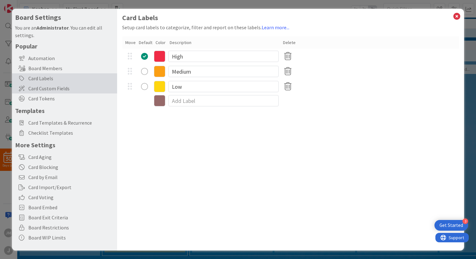
click at [64, 87] on span "Card Custom Fields" at bounding box center [71, 89] width 86 height 8
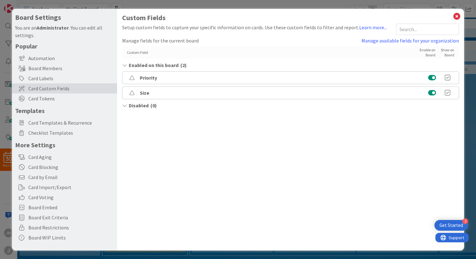
click at [429, 94] on button at bounding box center [433, 93] width 8 height 6
click at [453, 14] on icon at bounding box center [457, 16] width 8 height 9
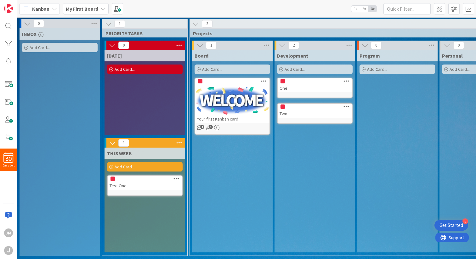
click at [346, 108] on icon at bounding box center [347, 106] width 6 height 4
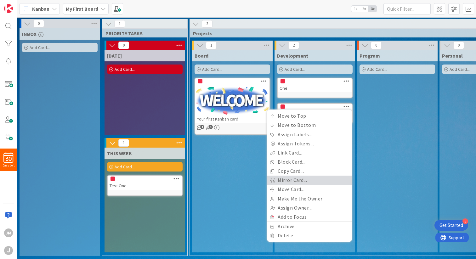
click at [293, 179] on link "Mirror Card..." at bounding box center [309, 180] width 85 height 9
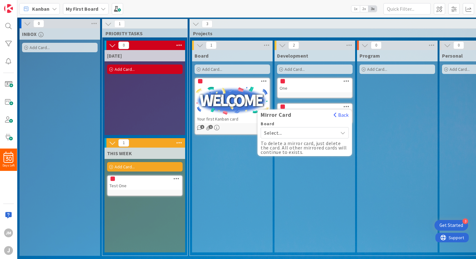
click at [282, 134] on span "Select..." at bounding box center [299, 133] width 71 height 9
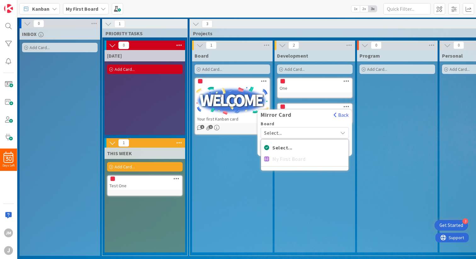
click at [284, 159] on div "Select... My First Board" at bounding box center [305, 155] width 88 height 32
click at [266, 158] on div "Select... My First Board" at bounding box center [305, 155] width 88 height 32
click at [274, 145] on span "Select..." at bounding box center [309, 147] width 73 height 9
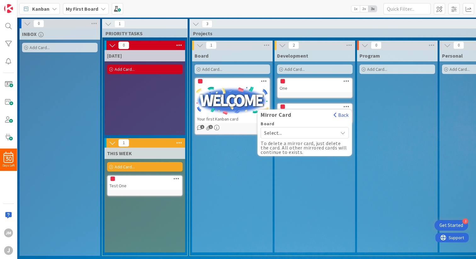
click at [280, 134] on span "Select..." at bounding box center [299, 133] width 71 height 9
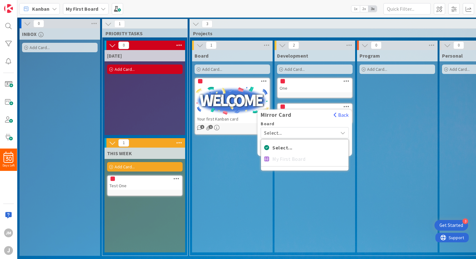
click at [282, 160] on div "Select... My First Board" at bounding box center [305, 155] width 88 height 32
click at [296, 192] on div "Development Add Card... One Mirror Card Back Board Select... Select... My First…" at bounding box center [315, 151] width 81 height 203
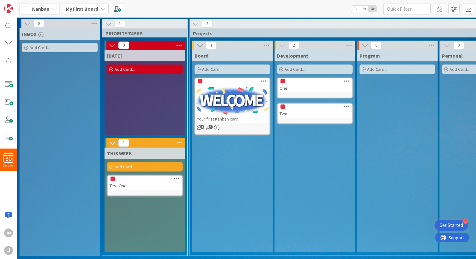
click at [347, 107] on icon at bounding box center [347, 106] width 6 height 4
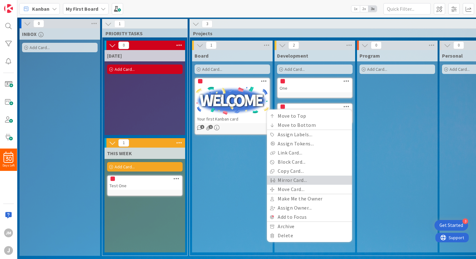
click at [301, 180] on link "Mirror Card..." at bounding box center [309, 180] width 85 height 9
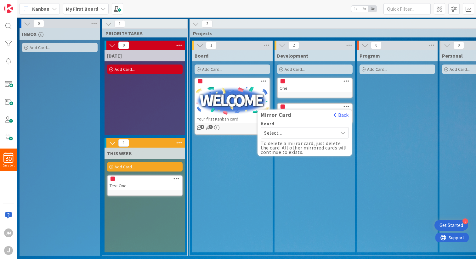
click at [318, 131] on span "Select..." at bounding box center [299, 133] width 71 height 9
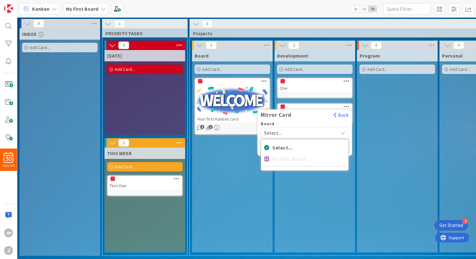
click at [297, 159] on div "Select... My First Board" at bounding box center [305, 155] width 88 height 32
click at [306, 186] on div "Development Add Card... One Mirror Card Back Board Select... Select... My First…" at bounding box center [315, 151] width 81 height 203
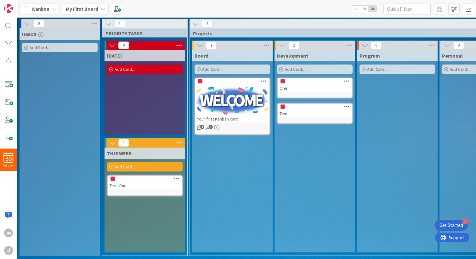
click at [345, 106] on icon at bounding box center [347, 106] width 6 height 4
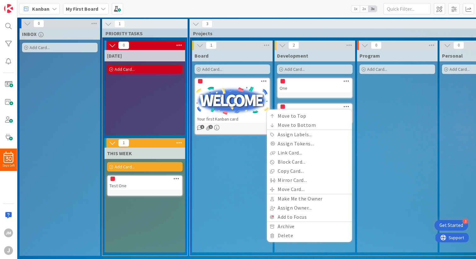
click at [237, 168] on div "Board Add Card... Your first Kanban card 1 1" at bounding box center [232, 151] width 81 height 203
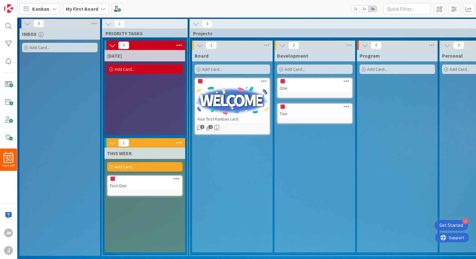
click at [101, 9] on icon at bounding box center [103, 8] width 5 height 5
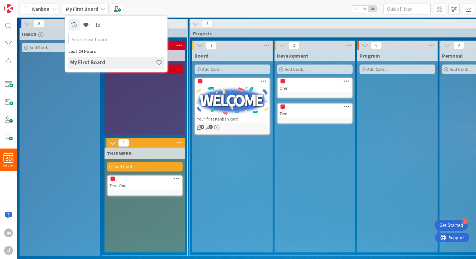
click at [69, 110] on div "INBOX Add Card..." at bounding box center [60, 142] width 81 height 228
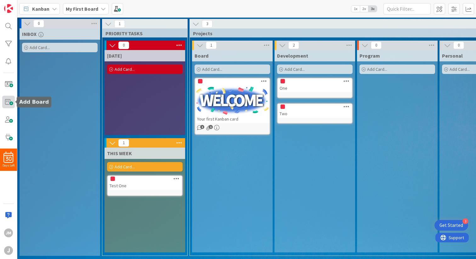
click at [12, 101] on span at bounding box center [8, 102] width 13 height 13
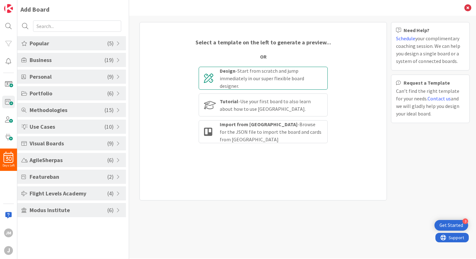
click at [243, 75] on div "Design - Start from scratch and jump immediately in our super flexible board de…" at bounding box center [271, 78] width 103 height 23
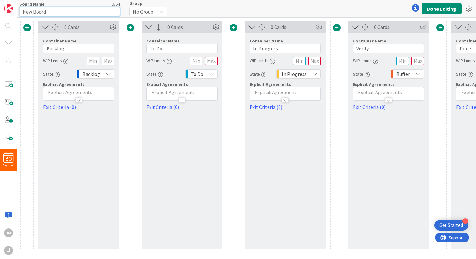
click at [41, 12] on input "New Board" at bounding box center [69, 11] width 101 height 9
type input "[DATE]"
click at [58, 49] on input "Backlog" at bounding box center [78, 48] width 71 height 9
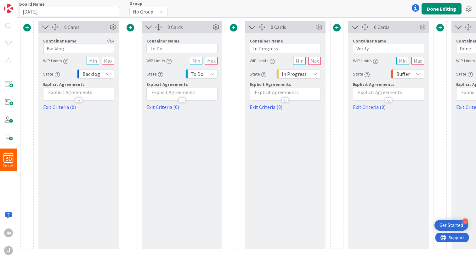
click at [58, 49] on input "Backlog" at bounding box center [78, 48] width 71 height 9
type input "[DATE]"
click at [154, 49] on input "To Do" at bounding box center [182, 48] width 71 height 9
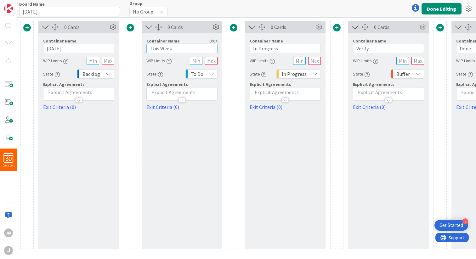
type input "This Week"
click at [258, 48] on input "In Progress" at bounding box center [285, 48] width 71 height 9
type input "Soon"
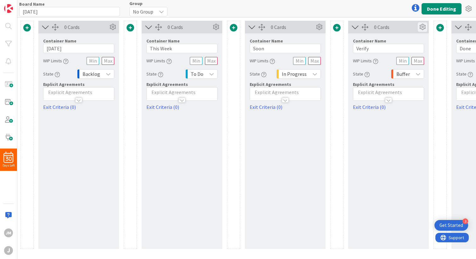
click at [423, 27] on icon at bounding box center [422, 26] width 9 height 9
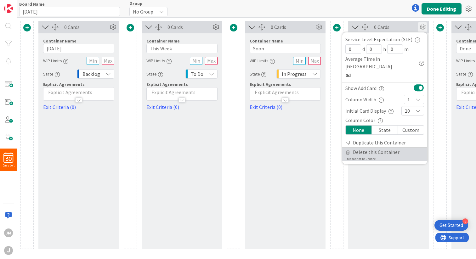
click at [380, 148] on span "Delete this Container" at bounding box center [376, 152] width 47 height 9
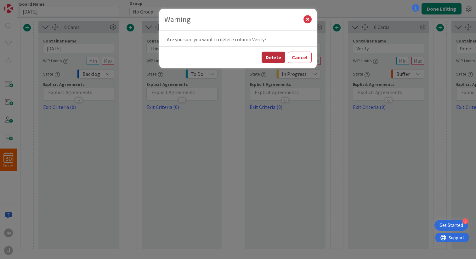
click at [276, 57] on button "Delete" at bounding box center [274, 57] width 24 height 11
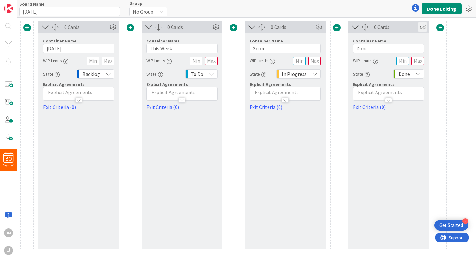
click at [424, 27] on icon at bounding box center [422, 26] width 9 height 9
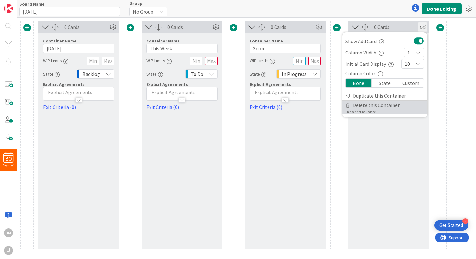
click at [376, 102] on span "Delete this Container" at bounding box center [376, 105] width 47 height 9
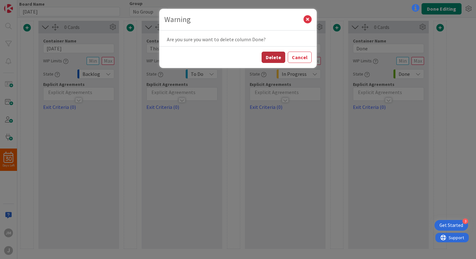
click at [278, 59] on button "Delete" at bounding box center [274, 57] width 24 height 11
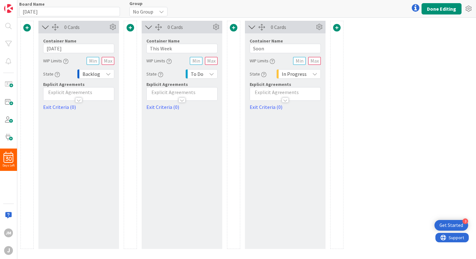
click at [107, 73] on icon at bounding box center [108, 74] width 5 height 5
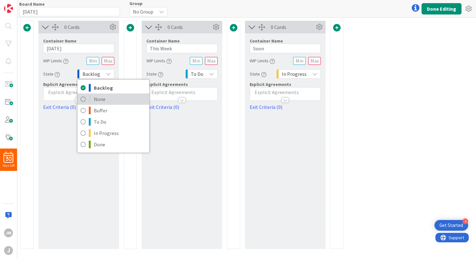
click at [84, 99] on icon at bounding box center [83, 99] width 5 height 9
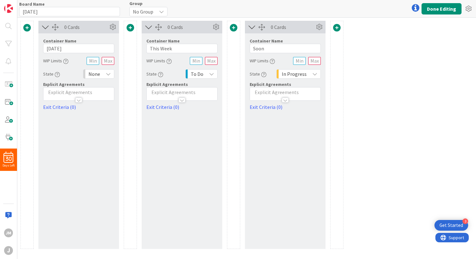
click at [201, 72] on span "To Do" at bounding box center [197, 74] width 13 height 9
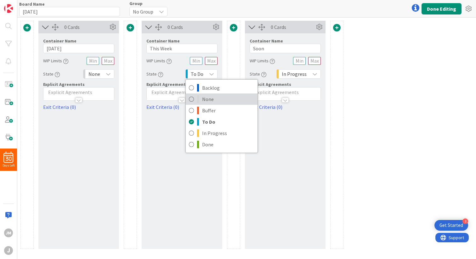
click at [191, 99] on icon at bounding box center [191, 99] width 5 height 9
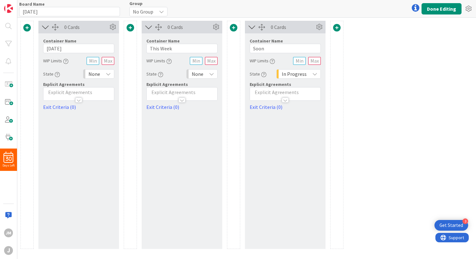
click at [288, 74] on span "In Progress" at bounding box center [294, 74] width 25 height 9
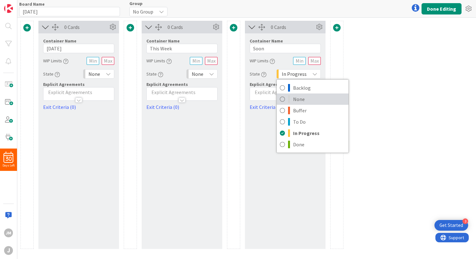
click at [285, 98] on icon at bounding box center [282, 99] width 5 height 9
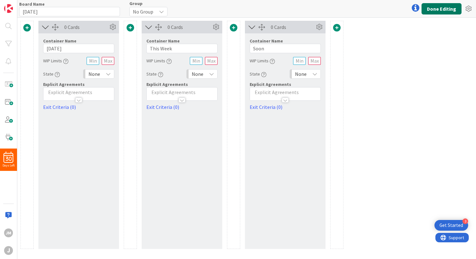
click at [437, 7] on button "Done Editing" at bounding box center [442, 8] width 40 height 11
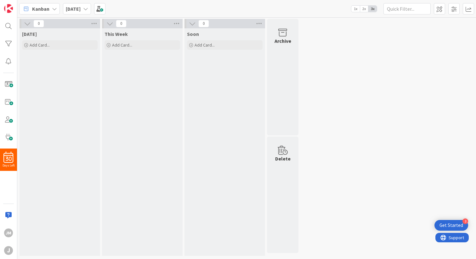
click at [75, 6] on b "[DATE]" at bounding box center [73, 9] width 15 height 6
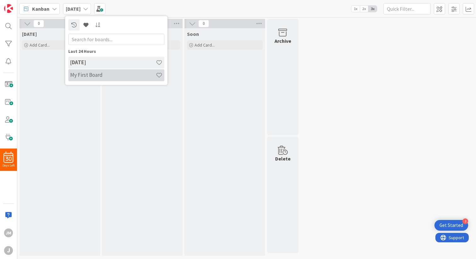
click at [84, 74] on h4 "My First Board" at bounding box center [113, 75] width 86 height 6
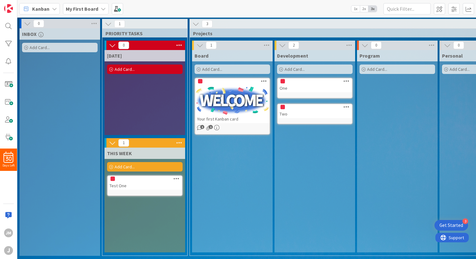
click at [346, 82] on icon at bounding box center [347, 81] width 6 height 4
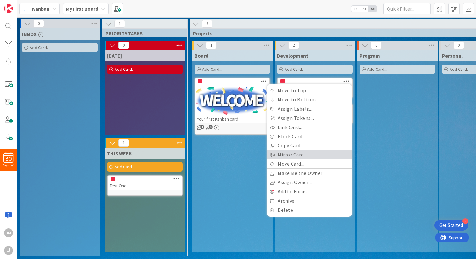
click at [301, 154] on link "Mirror Card..." at bounding box center [309, 154] width 85 height 9
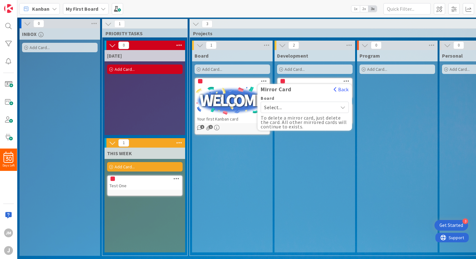
click at [292, 110] on span "Select..." at bounding box center [299, 107] width 71 height 9
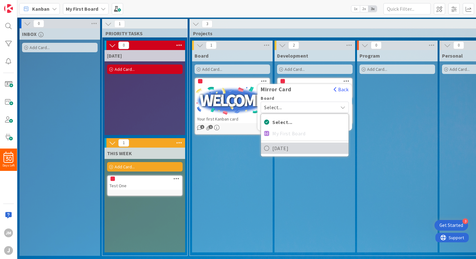
click at [289, 148] on span "[DATE]" at bounding box center [309, 148] width 73 height 9
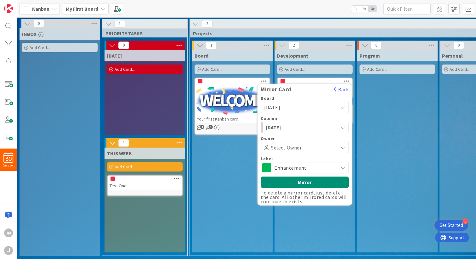
click at [297, 167] on span "Enhancement" at bounding box center [304, 168] width 61 height 9
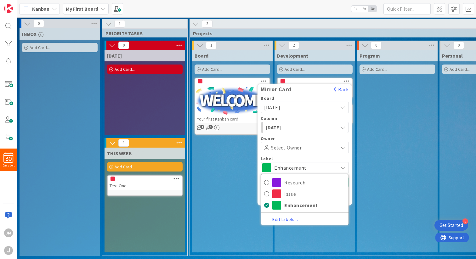
click at [291, 221] on link "Edit Labels..." at bounding box center [285, 219] width 48 height 6
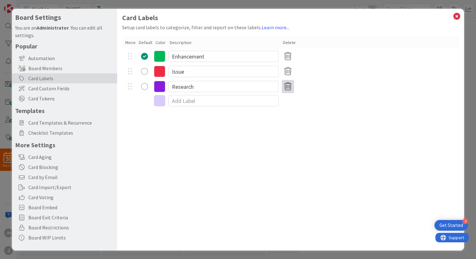
click at [286, 88] on icon at bounding box center [288, 86] width 12 height 13
click at [298, 114] on button "Remove" at bounding box center [298, 116] width 27 height 11
click at [291, 74] on icon at bounding box center [288, 71] width 12 height 13
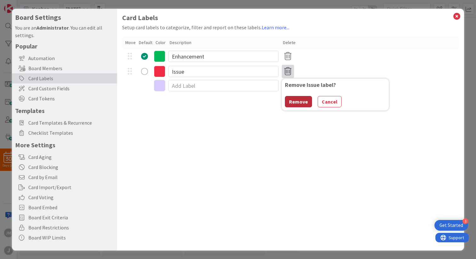
click at [292, 100] on button "Remove" at bounding box center [298, 101] width 27 height 11
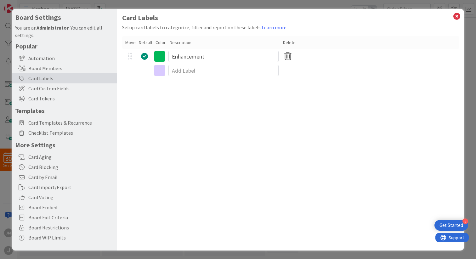
click at [287, 56] on icon at bounding box center [288, 56] width 12 height 13
click at [287, 58] on icon at bounding box center [288, 56] width 12 height 13
click at [146, 57] on div "radio" at bounding box center [144, 56] width 7 height 7
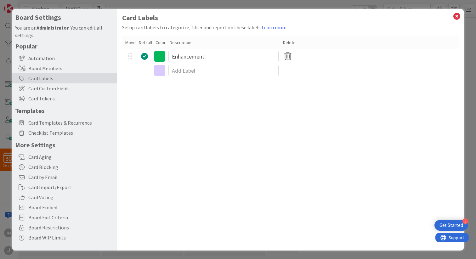
click at [39, 79] on div "Card Labels" at bounding box center [64, 78] width 105 height 10
click at [271, 28] on link "Learn more..." at bounding box center [276, 27] width 28 height 6
click at [181, 58] on input "Enhancement" at bounding box center [224, 56] width 110 height 11
type input "Let's Go!"
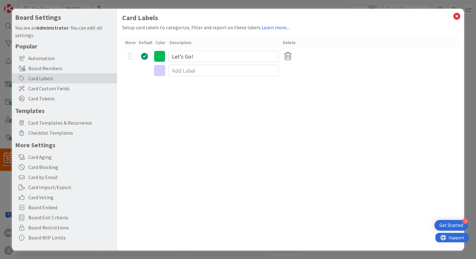
click at [160, 54] on icon at bounding box center [159, 56] width 11 height 11
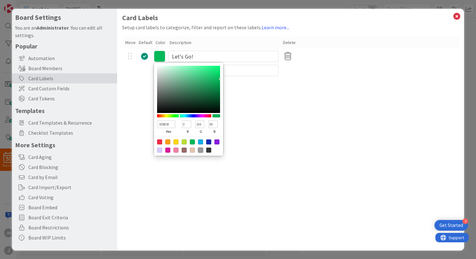
click at [200, 151] on div at bounding box center [200, 150] width 5 height 5
type input "999999"
type input "153"
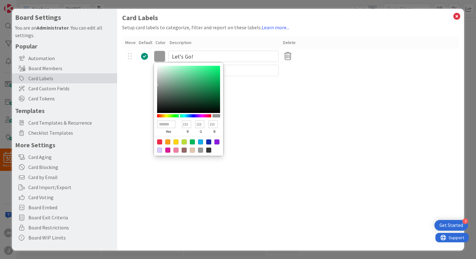
click at [267, 141] on div "Card Labels Setup card labels to categorize, filter and report on these labels.…" at bounding box center [290, 130] width 347 height 242
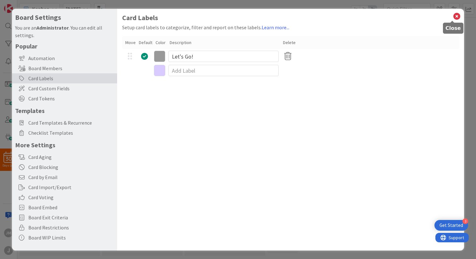
click at [453, 13] on icon at bounding box center [457, 16] width 8 height 9
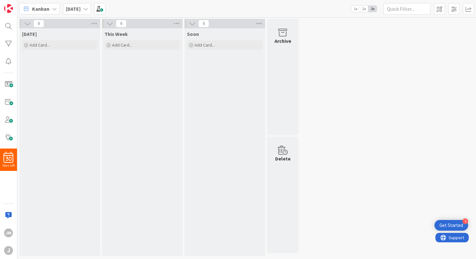
click at [81, 8] on div "[DATE]" at bounding box center [77, 8] width 28 height 11
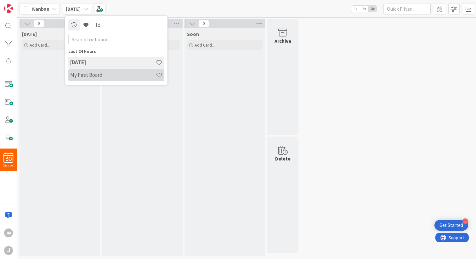
click at [88, 76] on h4 "My First Board" at bounding box center [113, 75] width 86 height 6
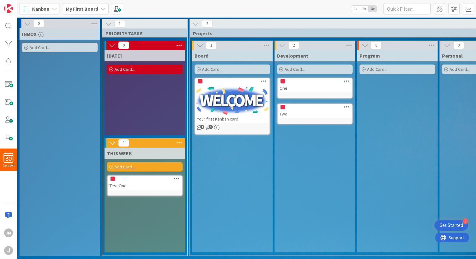
click at [346, 81] on icon at bounding box center [347, 81] width 6 height 4
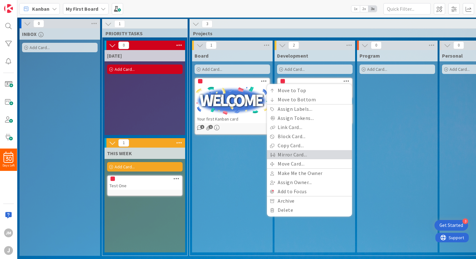
click at [299, 154] on link "Mirror Card..." at bounding box center [309, 154] width 85 height 9
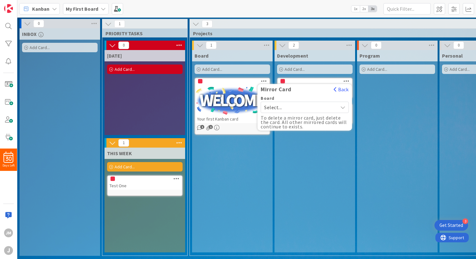
click at [281, 107] on span "Select..." at bounding box center [299, 107] width 71 height 9
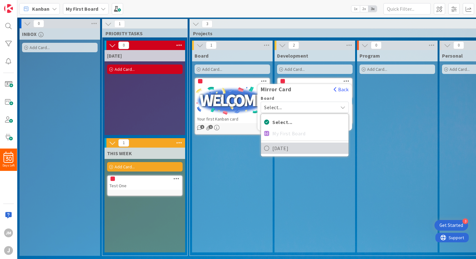
click at [280, 149] on span "[DATE]" at bounding box center [309, 148] width 73 height 9
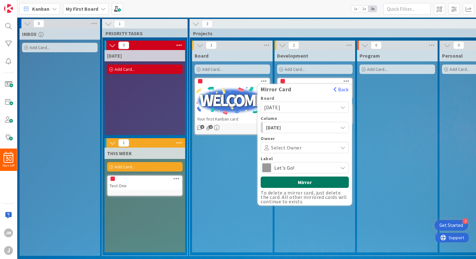
click at [288, 181] on button "Mirror" at bounding box center [305, 182] width 88 height 11
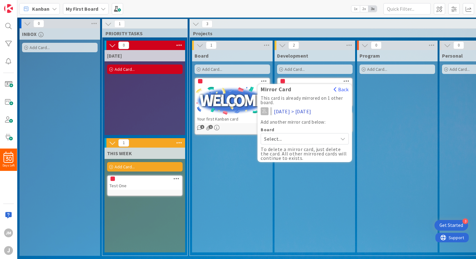
click at [304, 188] on div "Development Add Card... Mirror Card Back This card is already mirrored on 1 oth…" at bounding box center [315, 151] width 81 height 203
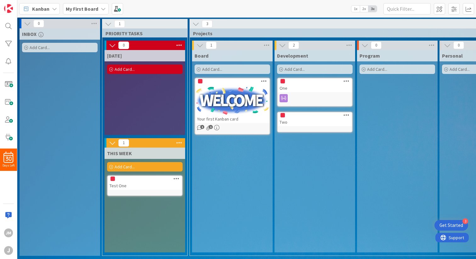
click at [346, 115] on icon at bounding box center [347, 115] width 6 height 4
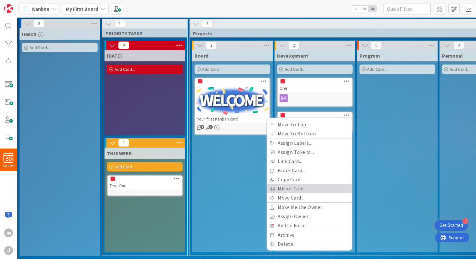
click at [295, 191] on link "Mirror Card..." at bounding box center [309, 188] width 85 height 9
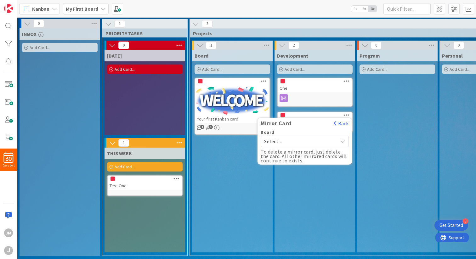
click at [286, 140] on span "Select..." at bounding box center [299, 141] width 71 height 9
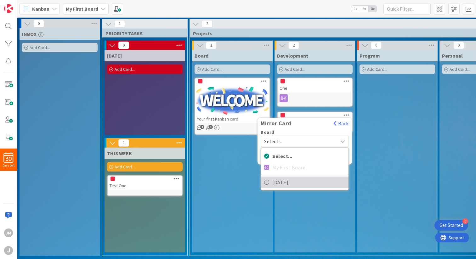
click at [286, 182] on span "[DATE]" at bounding box center [309, 182] width 73 height 9
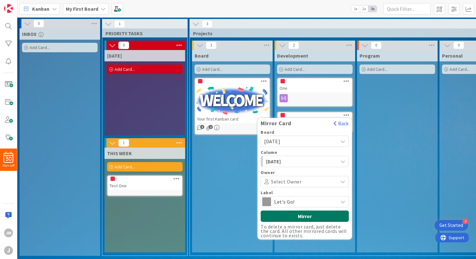
click at [295, 216] on button "Mirror" at bounding box center [305, 216] width 88 height 11
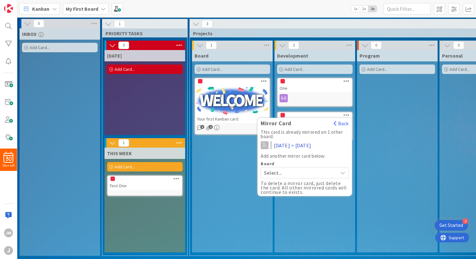
click at [295, 216] on div "Development Add Card... Move to Top Move to Bottom Assign Labels... Assign Toke…" at bounding box center [315, 151] width 81 height 203
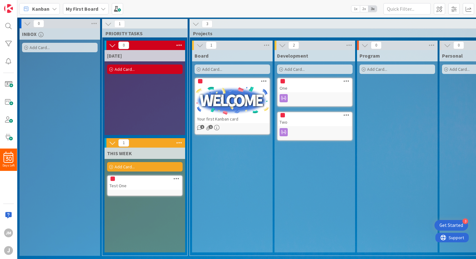
click at [91, 9] on b "My First Board" at bounding box center [82, 9] width 32 height 6
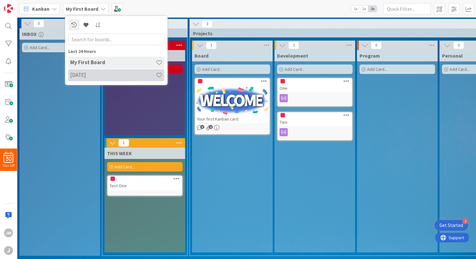
click at [91, 75] on h4 "[DATE]" at bounding box center [113, 75] width 86 height 6
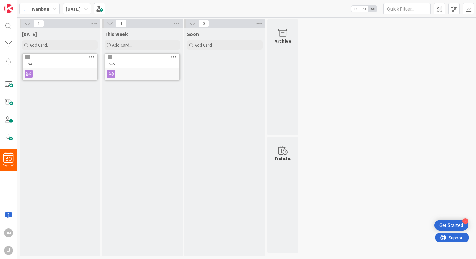
click at [145, 61] on div "Two" at bounding box center [142, 64] width 74 height 8
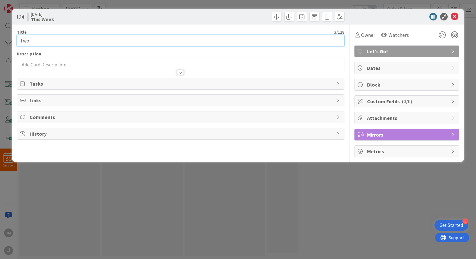
click at [85, 42] on input "Two" at bounding box center [181, 40] width 328 height 11
type input "Two - test"
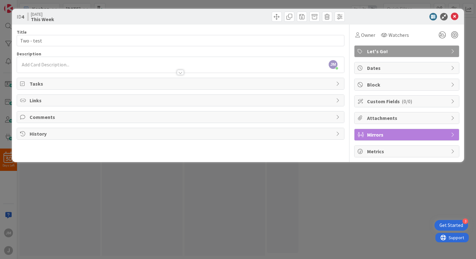
click at [238, 220] on div "ID 4 [DATE] This Week Title 10 / 128 Two - test Description [PERSON_NAME] just …" at bounding box center [238, 129] width 476 height 259
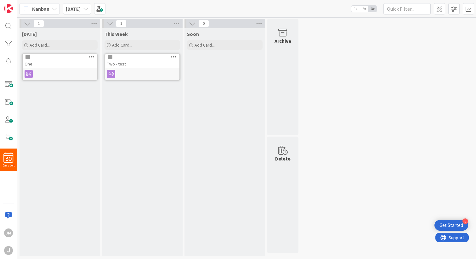
click at [84, 7] on icon at bounding box center [85, 8] width 5 height 5
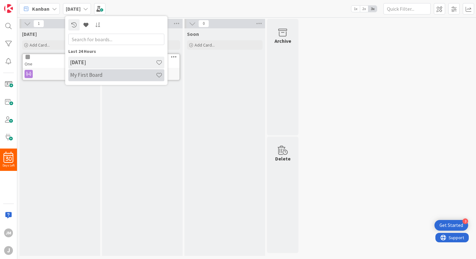
click at [86, 76] on h4 "My First Board" at bounding box center [113, 75] width 86 height 6
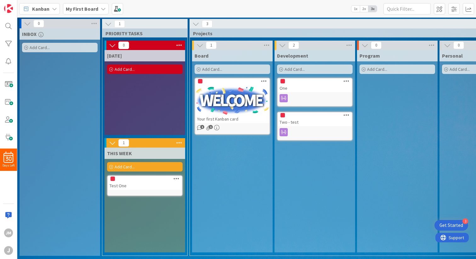
click at [101, 9] on icon at bounding box center [103, 8] width 5 height 5
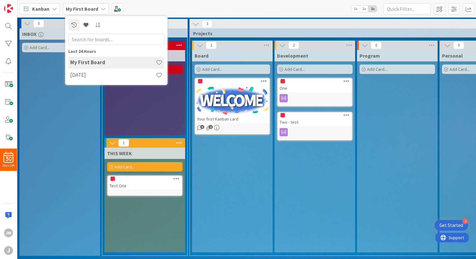
click at [325, 8] on div "Kanban My First Board Last 24 Hours My First Board [DATE] 1x 2x 3x" at bounding box center [246, 8] width 459 height 17
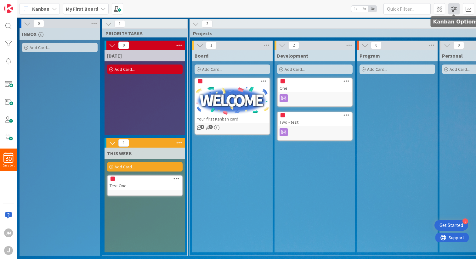
click at [454, 7] on span at bounding box center [454, 8] width 11 height 11
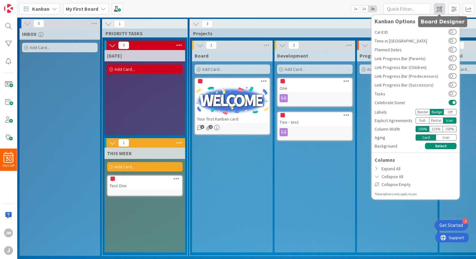
click at [439, 10] on span at bounding box center [439, 8] width 11 height 11
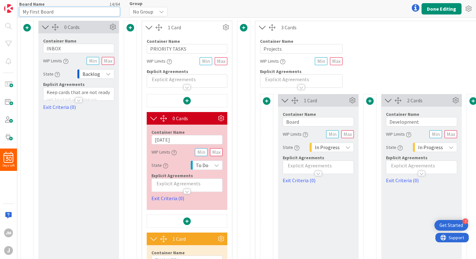
click at [52, 12] on input "My First Board" at bounding box center [69, 11] width 101 height 9
type input "Work Tasks"
click at [225, 26] on icon at bounding box center [225, 27] width 9 height 9
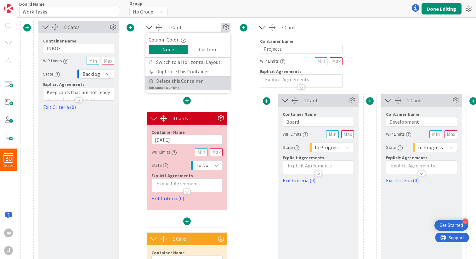
click at [186, 82] on span "Delete this Container" at bounding box center [179, 81] width 47 height 9
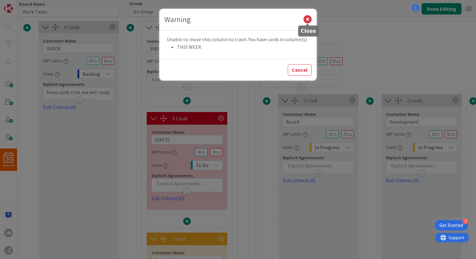
click at [308, 17] on icon at bounding box center [308, 19] width 8 height 8
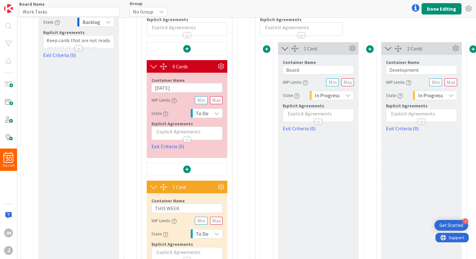
scroll to position [98, 0]
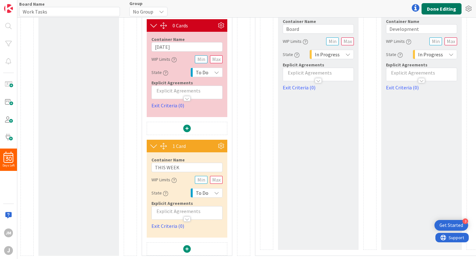
click at [437, 9] on button "Done Editing" at bounding box center [442, 8] width 40 height 11
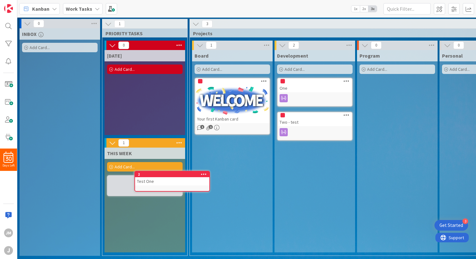
scroll to position [1, 0]
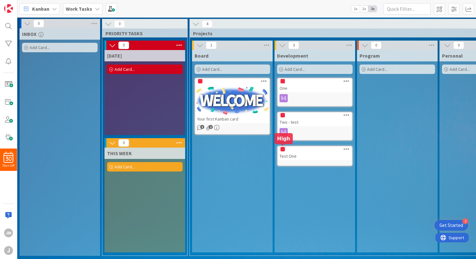
click at [282, 147] on div at bounding box center [283, 149] width 4 height 4
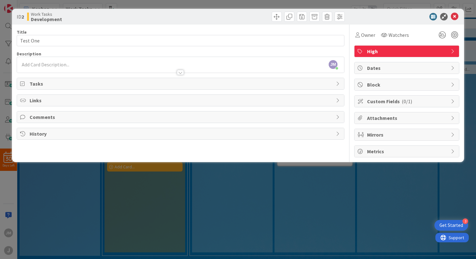
click at [378, 50] on span "High" at bounding box center [407, 52] width 81 height 8
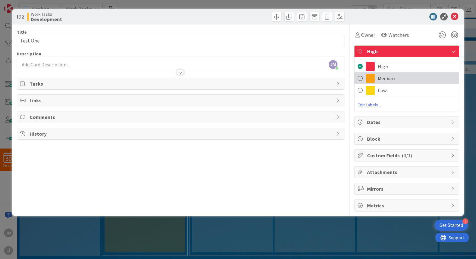
click at [374, 79] on span at bounding box center [370, 78] width 9 height 9
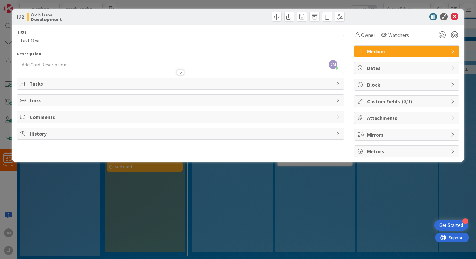
click at [309, 182] on div "ID 2 Work Tasks Development Title 8 / 128 Test One Description [PERSON_NAME] ju…" at bounding box center [238, 129] width 476 height 259
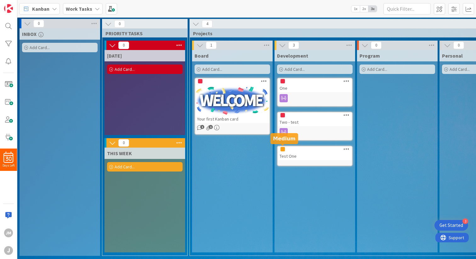
click at [283, 147] on div at bounding box center [283, 149] width 4 height 4
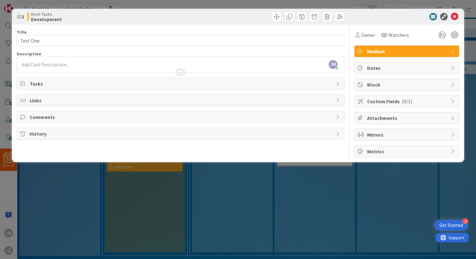
click at [329, 217] on div "ID 2 Work Tasks Development Title 8 / 128 Test One Description [PERSON_NAME] ju…" at bounding box center [238, 129] width 476 height 259
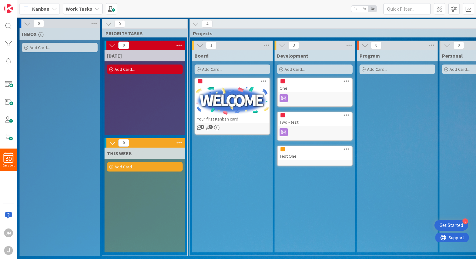
click at [348, 148] on icon at bounding box center [347, 149] width 6 height 4
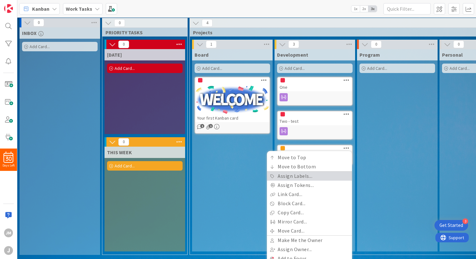
click at [312, 176] on link "Assign Labels..." at bounding box center [309, 176] width 85 height 9
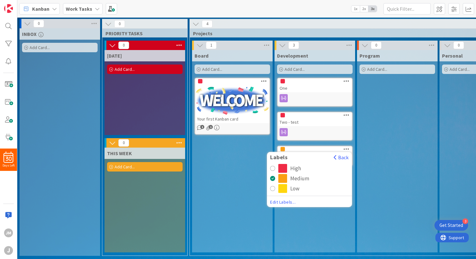
click at [295, 189] on div "Low" at bounding box center [295, 188] width 9 height 9
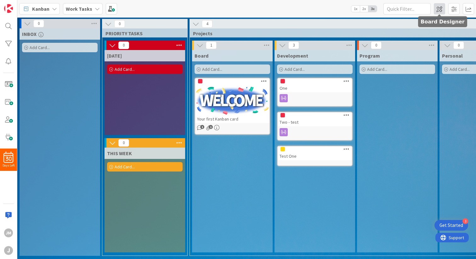
click at [441, 11] on span at bounding box center [439, 8] width 11 height 11
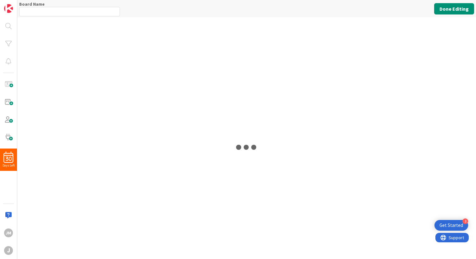
type input "Work Tasks"
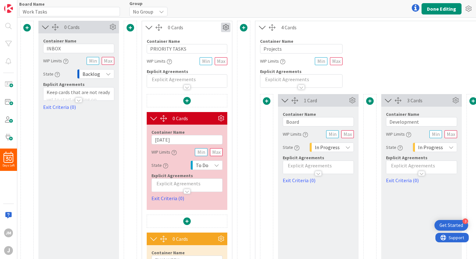
click at [226, 26] on icon at bounding box center [225, 27] width 9 height 9
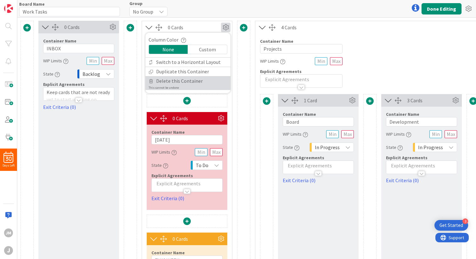
click at [188, 80] on span "Delete this Container" at bounding box center [179, 81] width 47 height 9
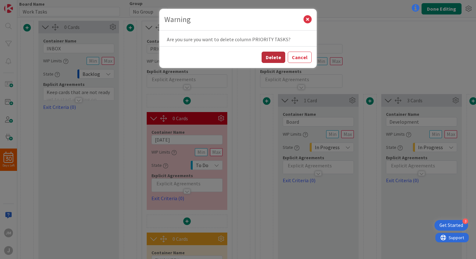
click at [278, 55] on button "Delete" at bounding box center [274, 57] width 24 height 11
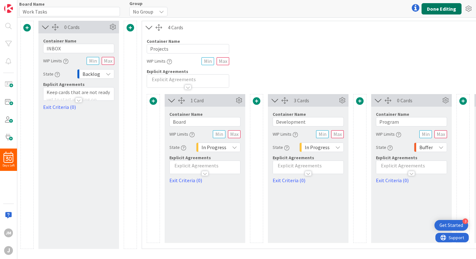
click at [435, 7] on button "Done Editing" at bounding box center [442, 8] width 40 height 11
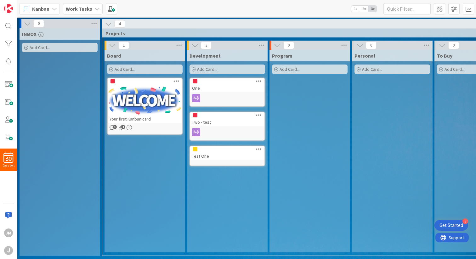
click at [40, 50] on span "Add Card..." at bounding box center [40, 48] width 20 height 6
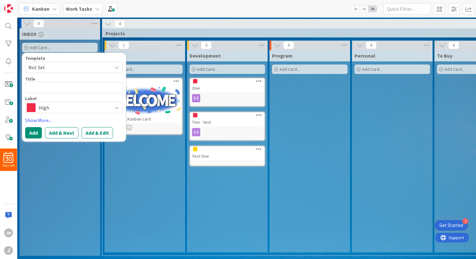
type textarea "x"
type textarea "n"
type textarea "x"
type textarea "ne"
type textarea "x"
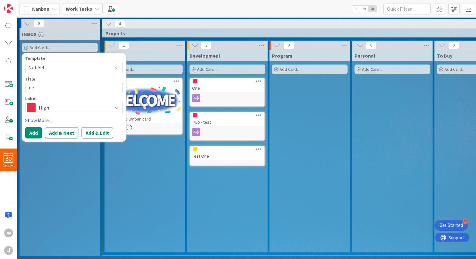
type textarea "new"
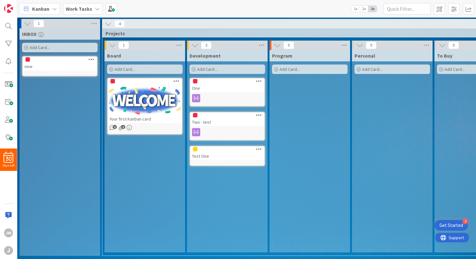
click at [39, 46] on span "Add Card..." at bounding box center [40, 48] width 20 height 6
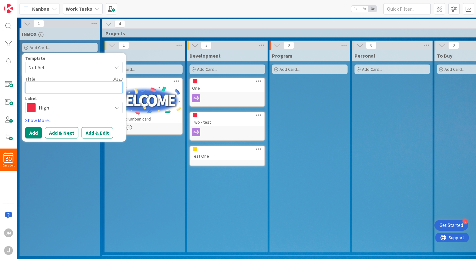
type textarea "x"
type textarea "n"
type textarea "x"
type textarea "ne"
type textarea "x"
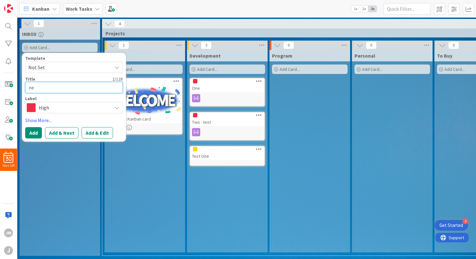
type textarea "new"
type textarea "x"
type textarea "newe"
type textarea "x"
type textarea "newer"
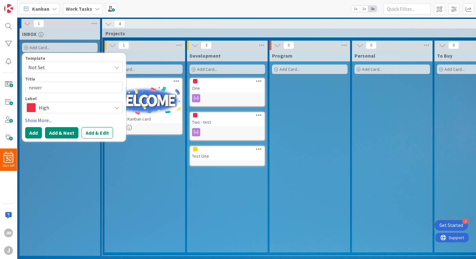
click at [61, 134] on button "Add & Next" at bounding box center [61, 132] width 33 height 11
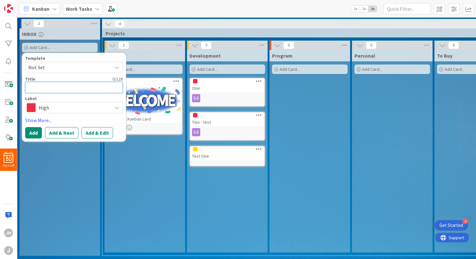
click at [46, 88] on textarea at bounding box center [74, 87] width 98 height 11
type textarea "x"
type textarea "n"
type textarea "x"
type textarea "ne"
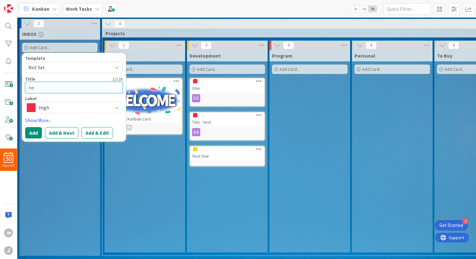
type textarea "x"
type textarea "new"
type textarea "x"
type textarea "newe"
type textarea "x"
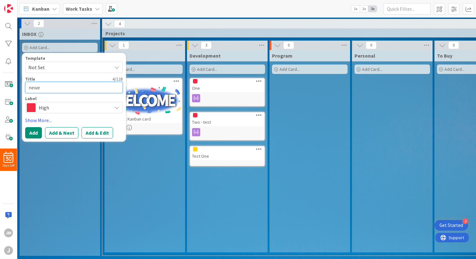
type textarea "newes"
type textarea "x"
type textarea "newest"
click at [34, 132] on button "Add" at bounding box center [33, 132] width 17 height 11
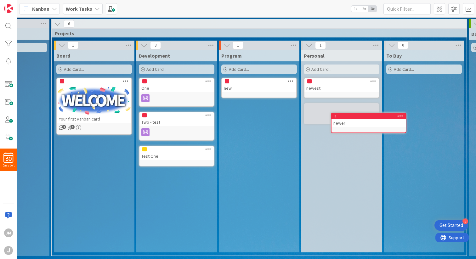
scroll to position [0, 54]
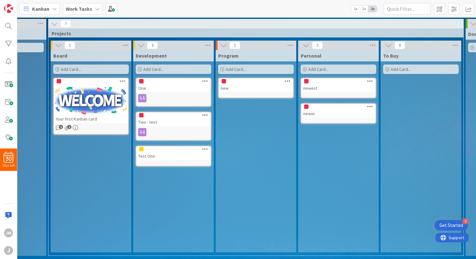
click at [85, 8] on b "Work Tasks" at bounding box center [79, 9] width 26 height 6
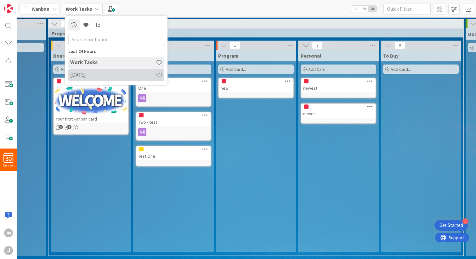
click at [86, 76] on h4 "[DATE]" at bounding box center [113, 75] width 86 height 6
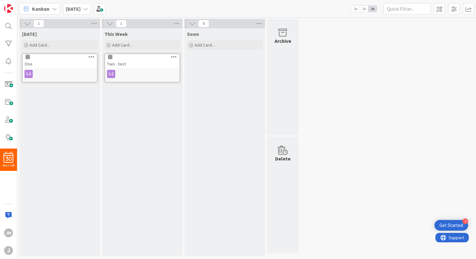
click at [92, 57] on icon at bounding box center [92, 57] width 6 height 4
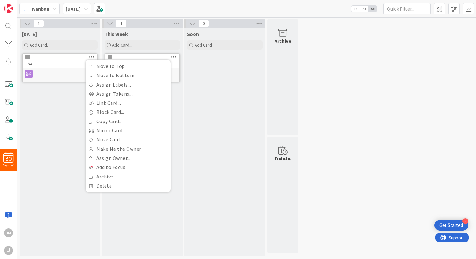
click at [240, 86] on div "Soon Add Card..." at bounding box center [225, 142] width 81 height 228
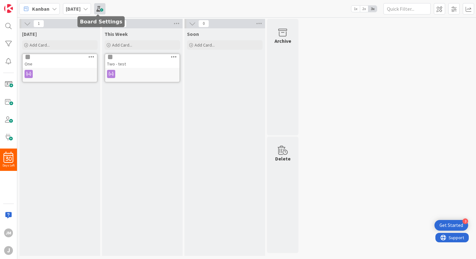
click at [99, 10] on span at bounding box center [99, 8] width 11 height 11
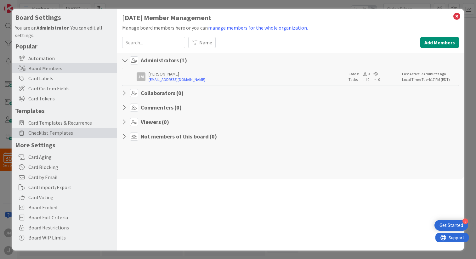
scroll to position [0, 0]
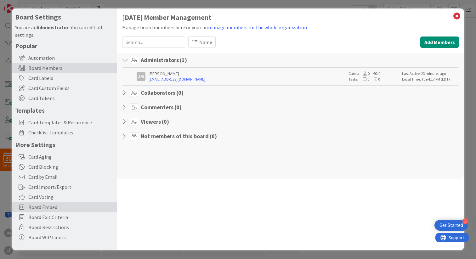
click at [45, 205] on span "Board Embed" at bounding box center [71, 208] width 86 height 8
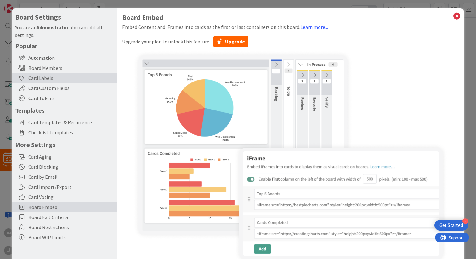
click at [30, 78] on div "Card Labels" at bounding box center [64, 78] width 105 height 10
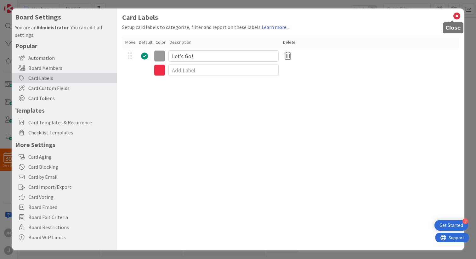
click at [454, 14] on icon at bounding box center [457, 16] width 8 height 9
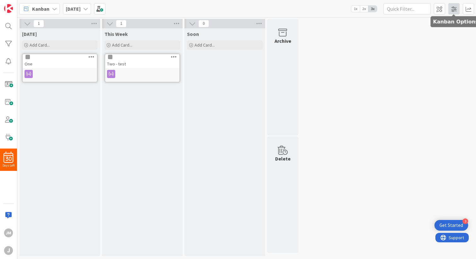
click at [453, 8] on span at bounding box center [454, 8] width 11 height 11
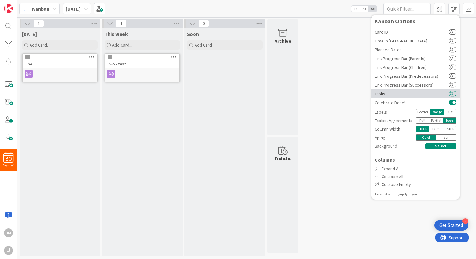
click at [455, 93] on button at bounding box center [453, 93] width 8 height 5
click at [453, 93] on button at bounding box center [453, 93] width 8 height 5
click at [10, 233] on div "JM" at bounding box center [8, 233] width 9 height 9
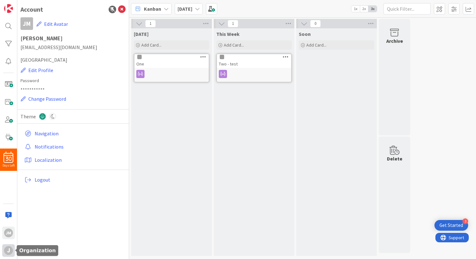
click at [7, 250] on div "J" at bounding box center [8, 250] width 9 height 9
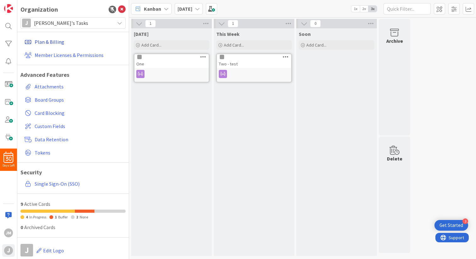
click at [43, 40] on link "Plan & Billing" at bounding box center [74, 41] width 104 height 11
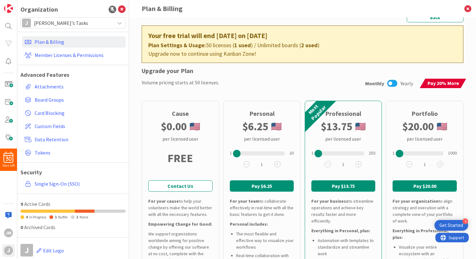
scroll to position [12, 0]
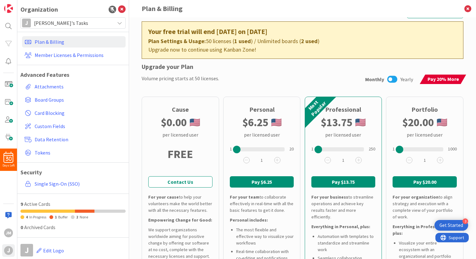
click at [183, 107] on div "Cause" at bounding box center [180, 109] width 17 height 9
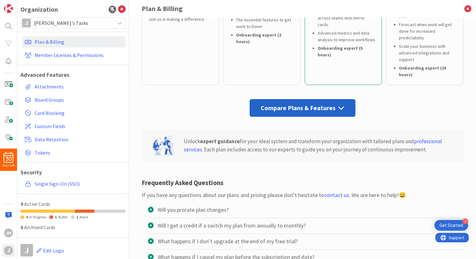
scroll to position [290, 0]
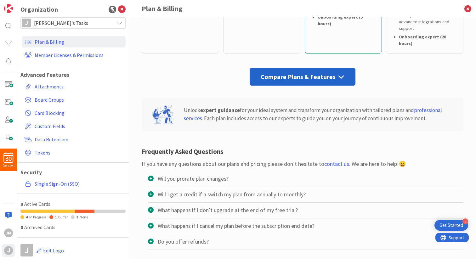
click at [89, 23] on span "[PERSON_NAME]'s Tasks" at bounding box center [73, 23] width 78 height 9
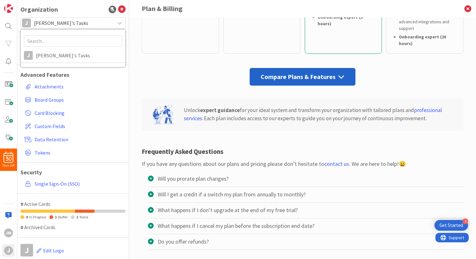
click at [89, 23] on span "[PERSON_NAME]'s Tasks" at bounding box center [73, 23] width 78 height 9
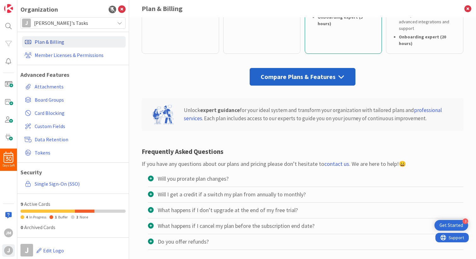
click at [83, 41] on link "Plan & Billing" at bounding box center [74, 41] width 104 height 11
click at [82, 55] on link "Member Licenses & Permissions" at bounding box center [74, 54] width 104 height 11
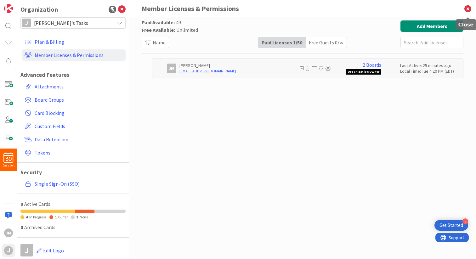
click at [467, 7] on icon at bounding box center [468, 8] width 16 height 17
